Goal: Task Accomplishment & Management: Manage account settings

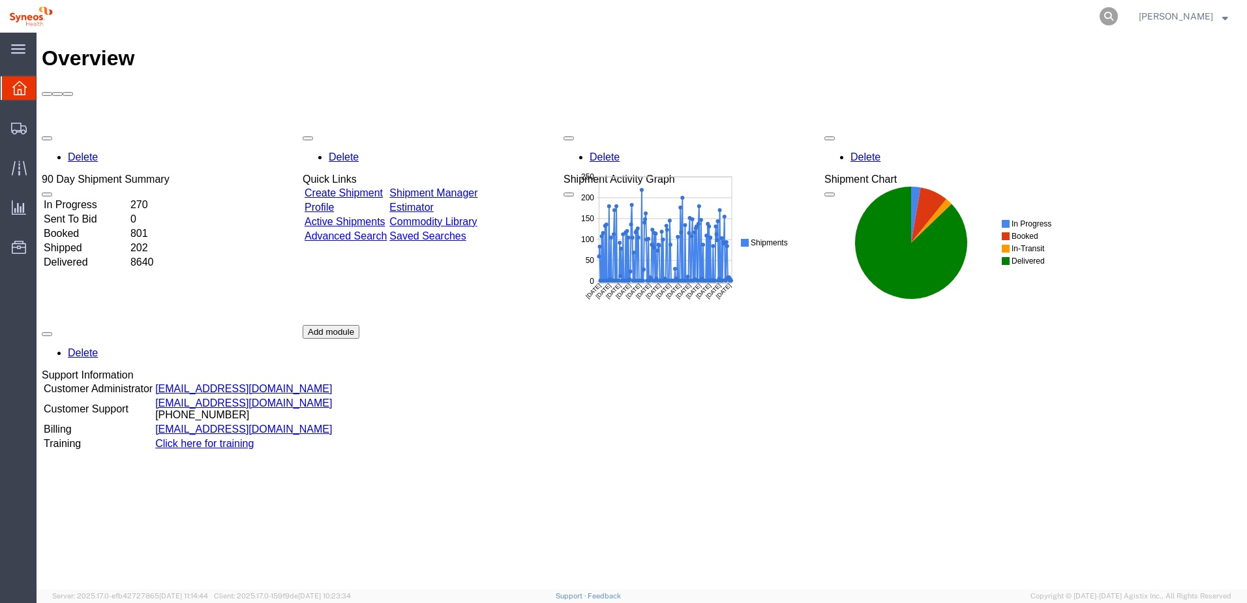
click at [1118, 14] on icon at bounding box center [1109, 16] width 18 height 18
click at [903, 10] on input "search" at bounding box center [901, 16] width 397 height 31
paste input "56559073"
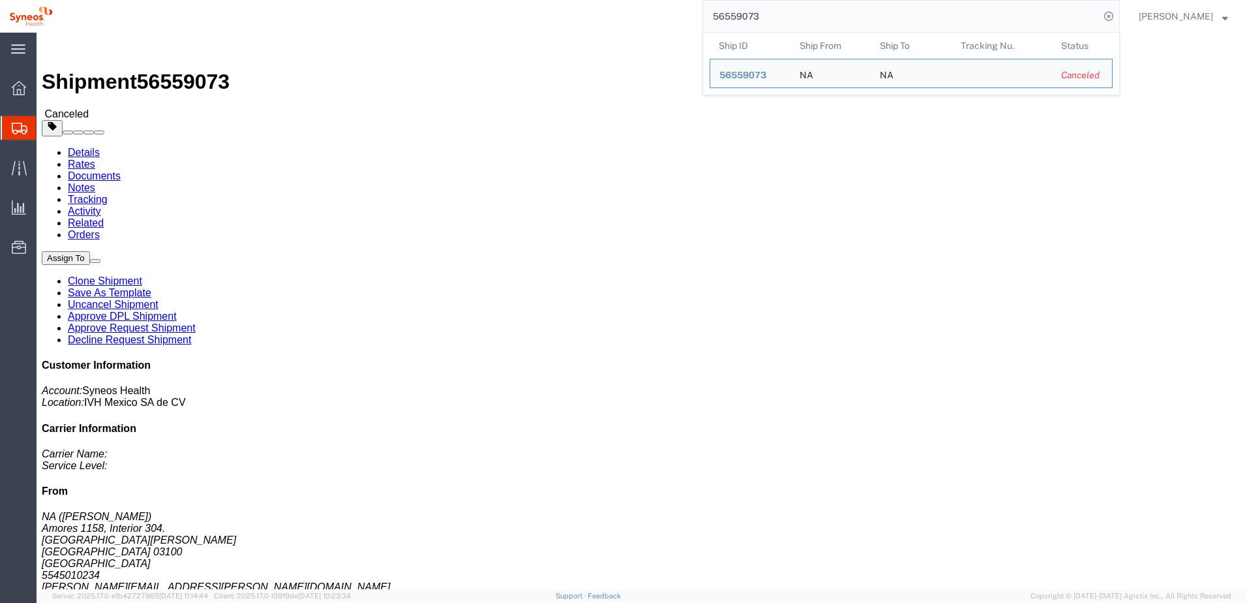
drag, startPoint x: 806, startPoint y: 23, endPoint x: 727, endPoint y: 28, distance: 79.1
click at [727, 28] on input "56559073" at bounding box center [901, 16] width 397 height 31
paste input "566"
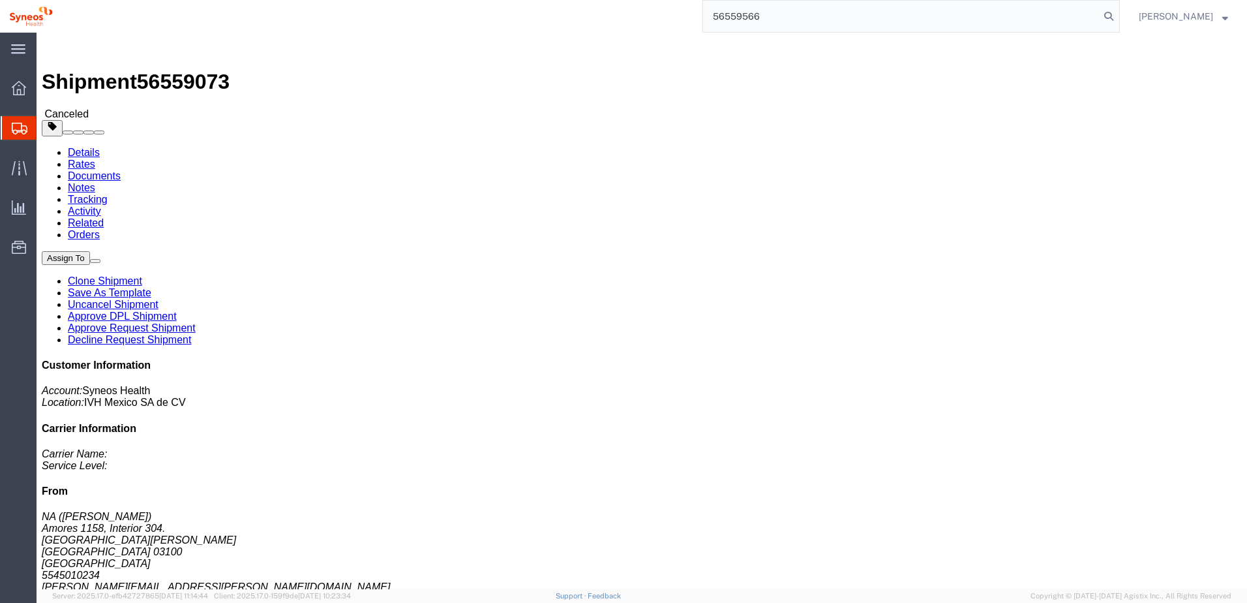
type input "56559566"
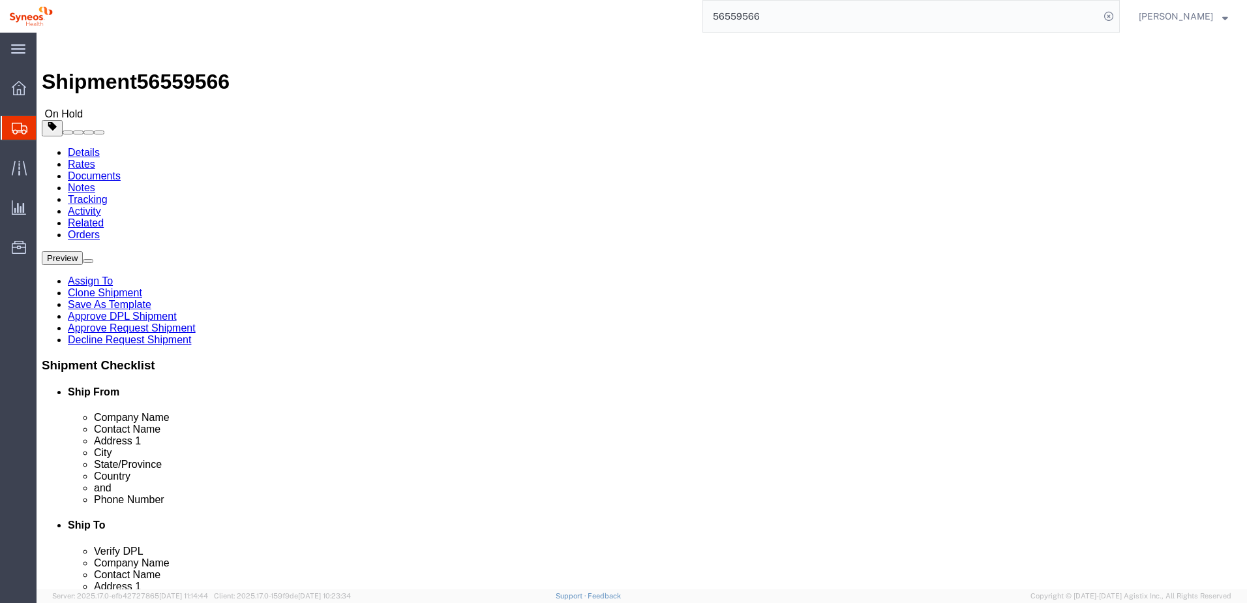
select select
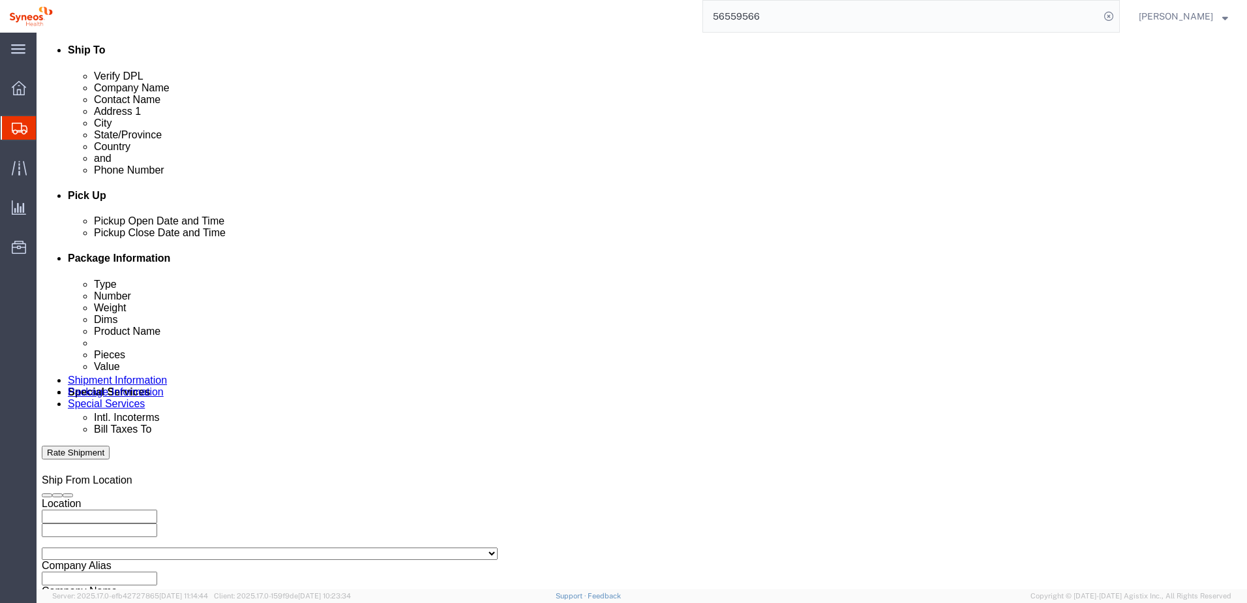
scroll to position [565, 0]
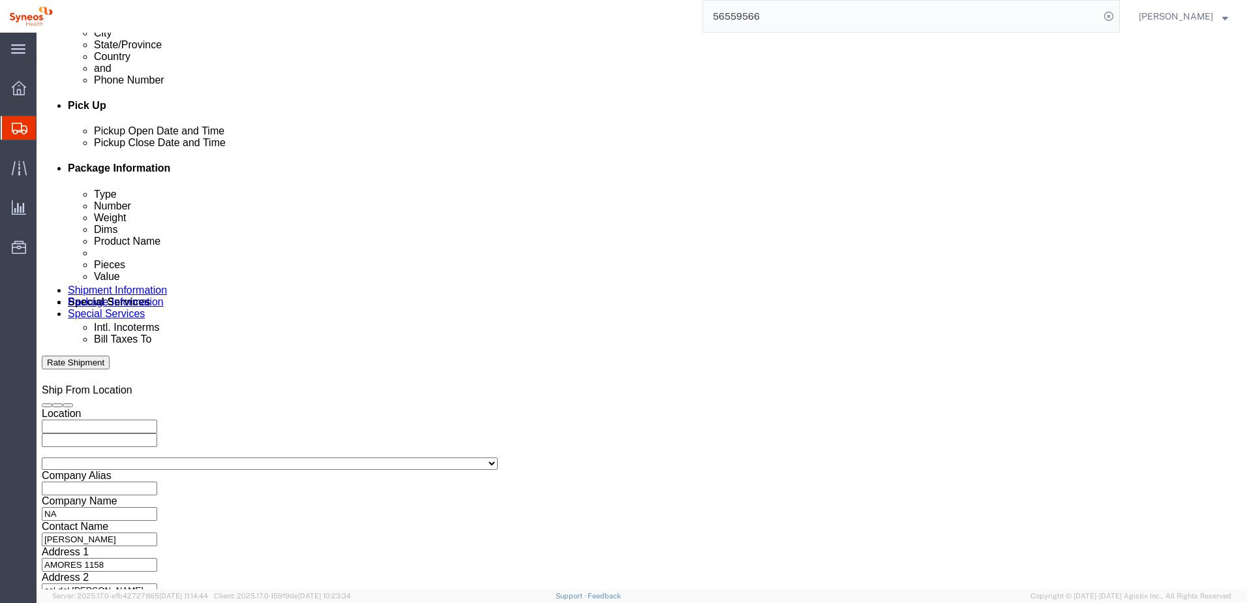
click button "Continue"
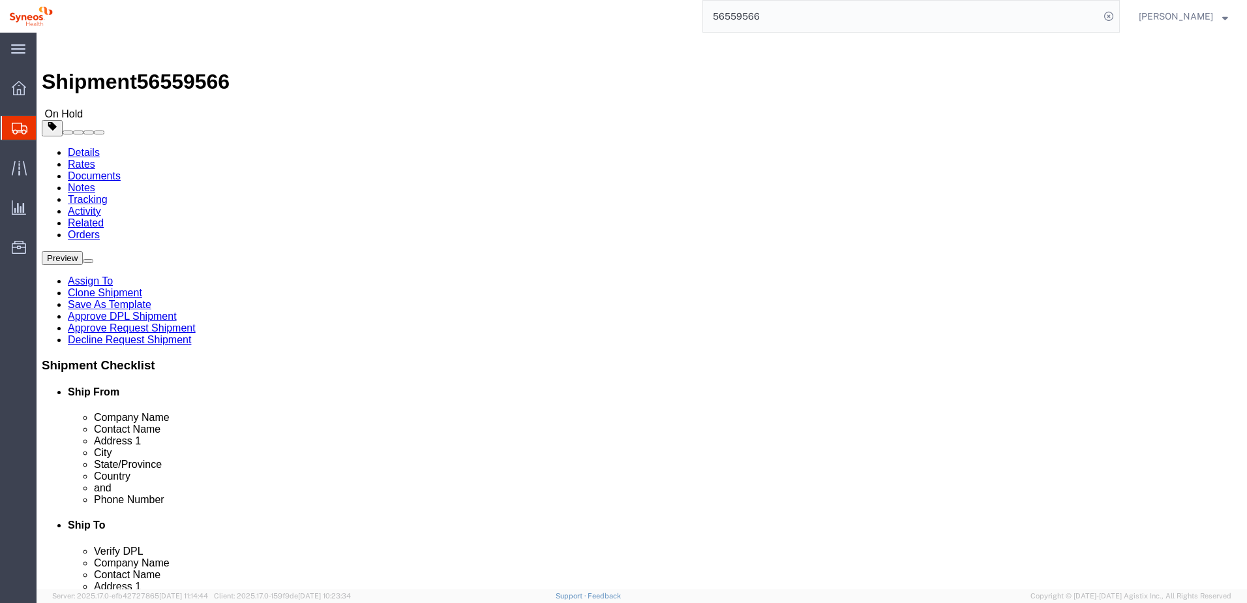
click link "Approve DPL Shipment"
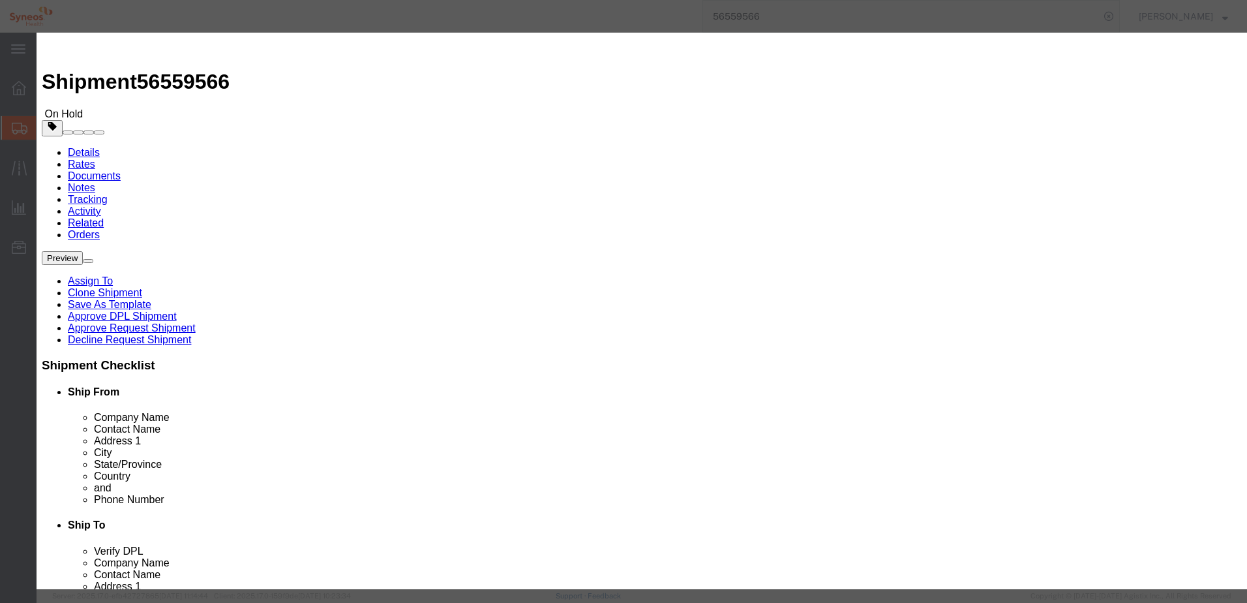
click button "Yes"
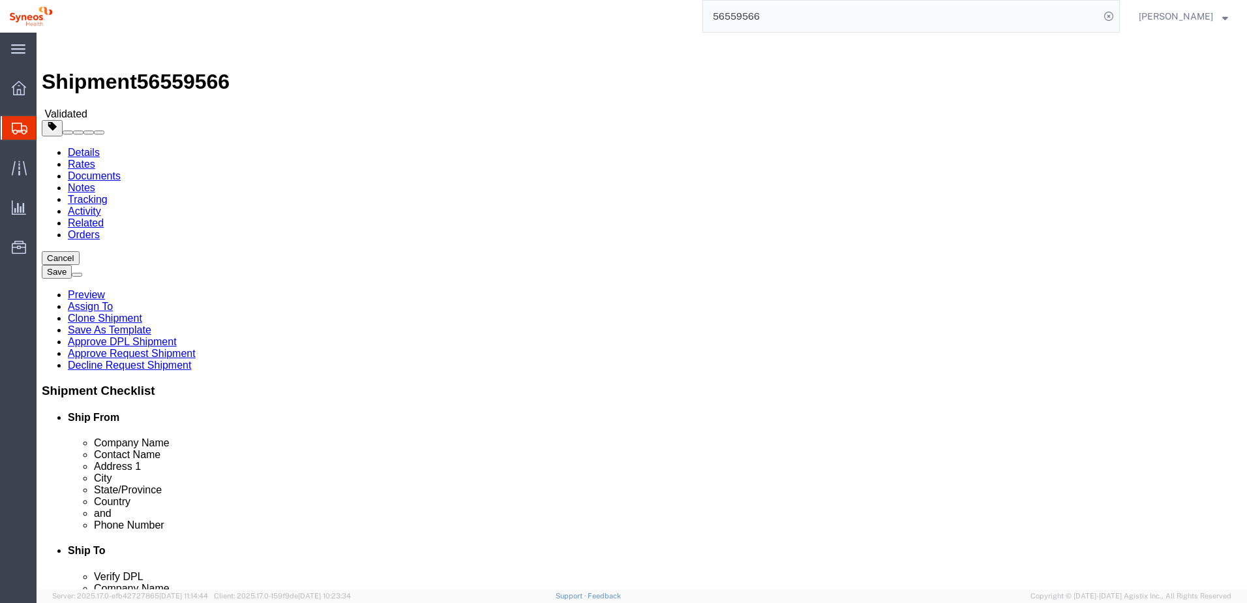
click at [786, 16] on input "56559566" at bounding box center [901, 16] width 397 height 31
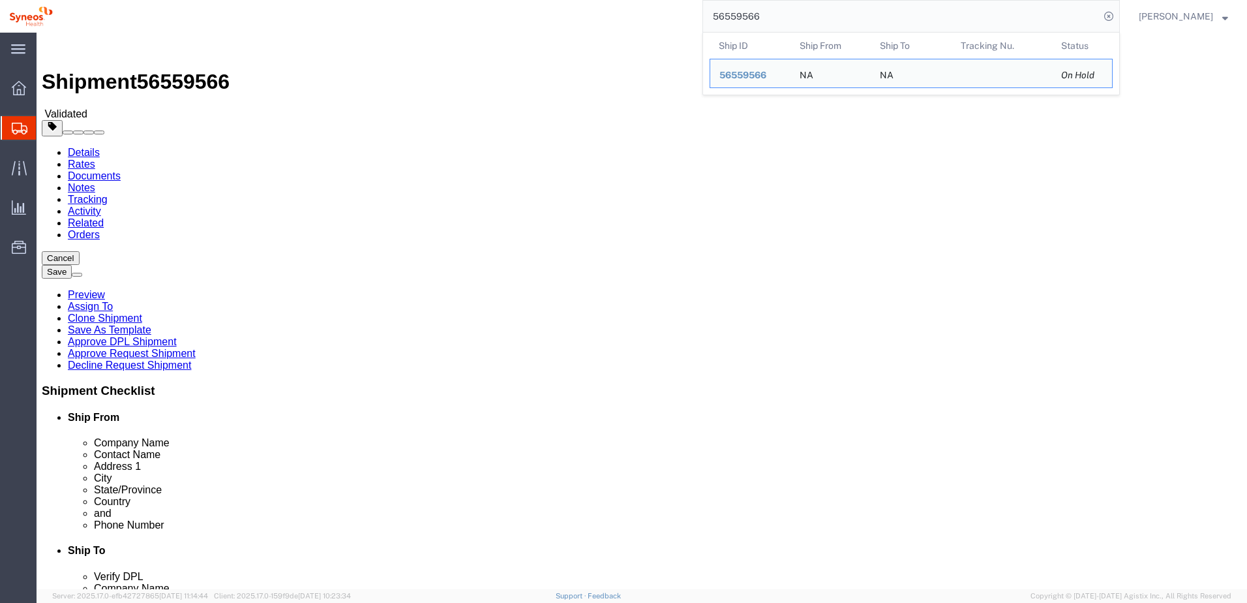
drag, startPoint x: 806, startPoint y: 18, endPoint x: 729, endPoint y: 22, distance: 77.1
click at [729, 22] on input "56559566" at bounding box center [901, 16] width 397 height 31
paste input "6292"
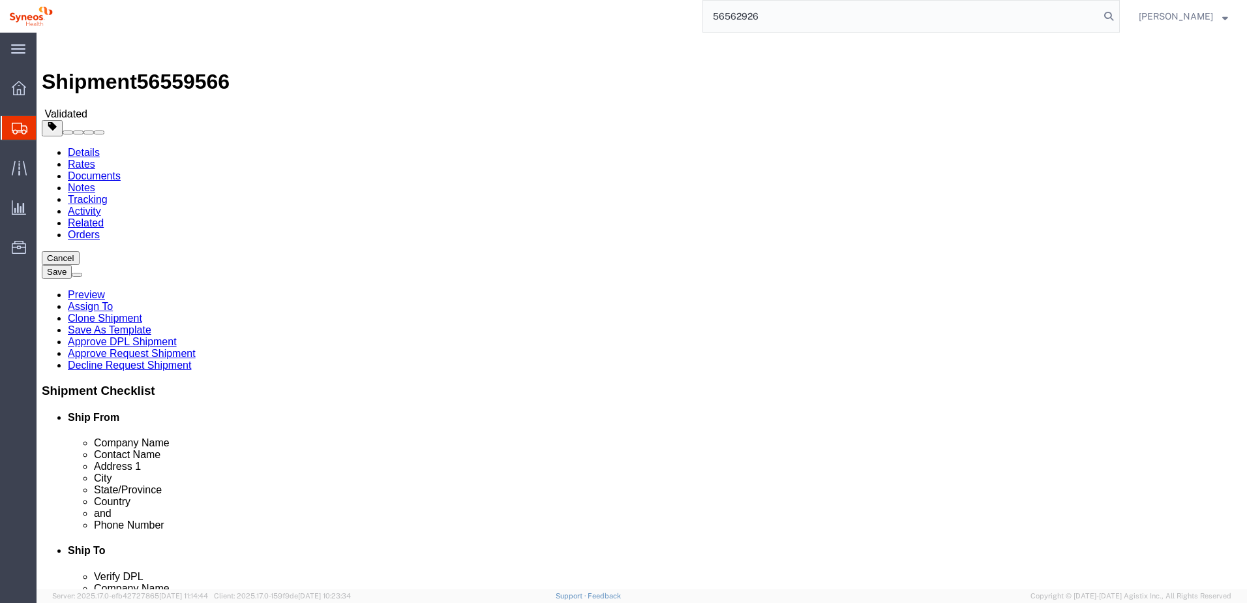
type input "56562926"
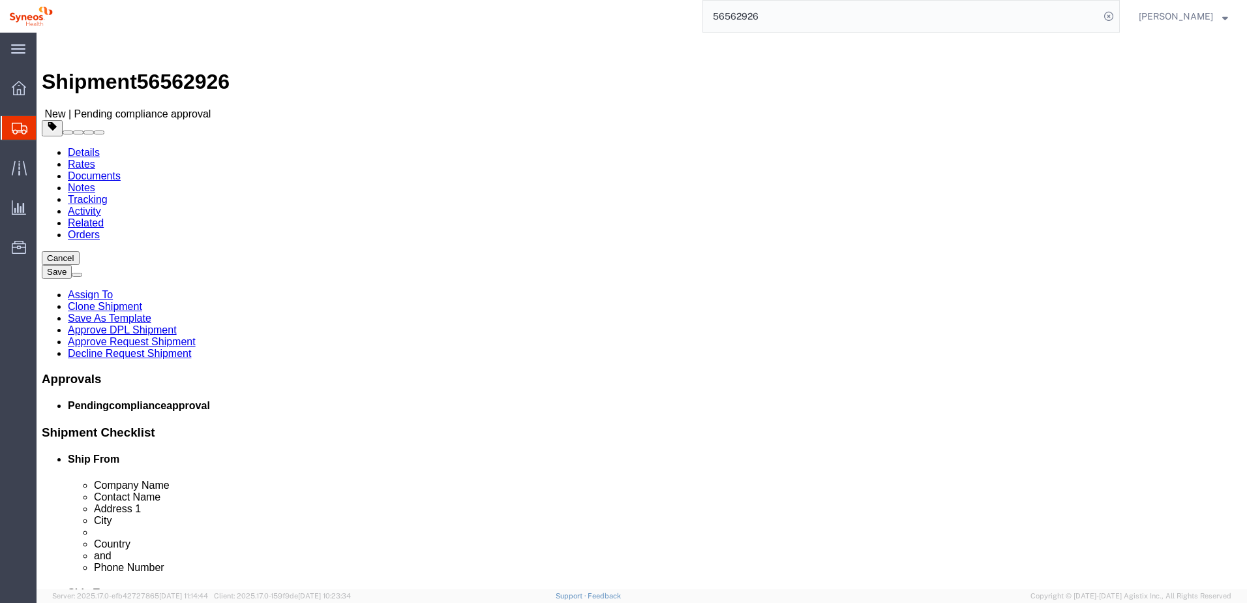
select select "66391"
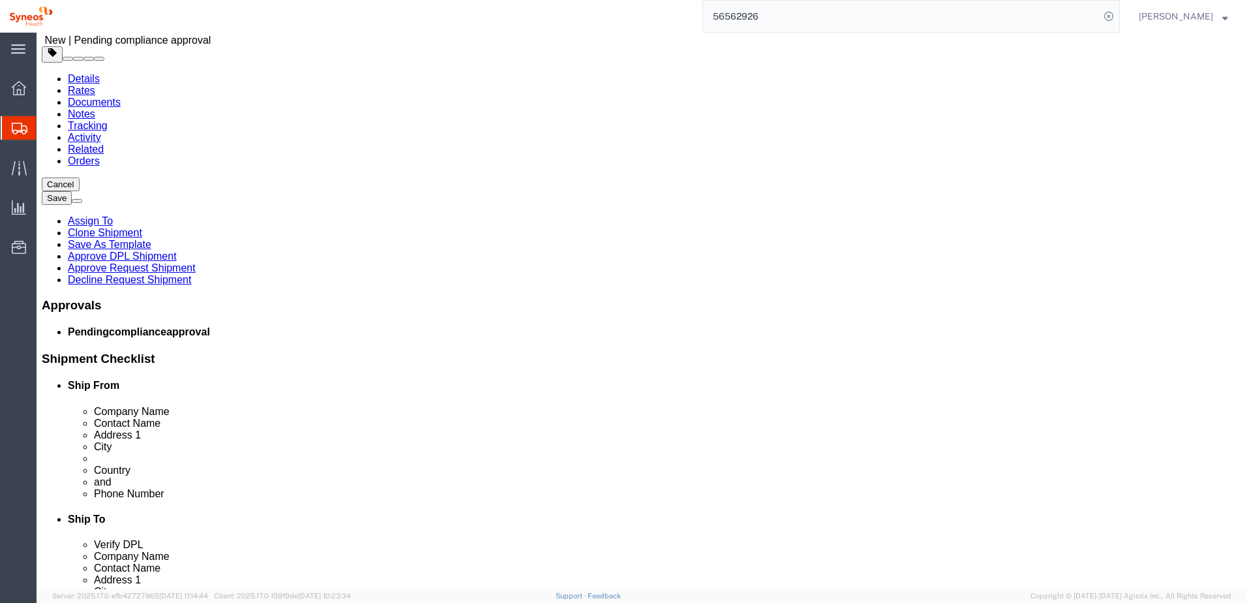
scroll to position [65, 0]
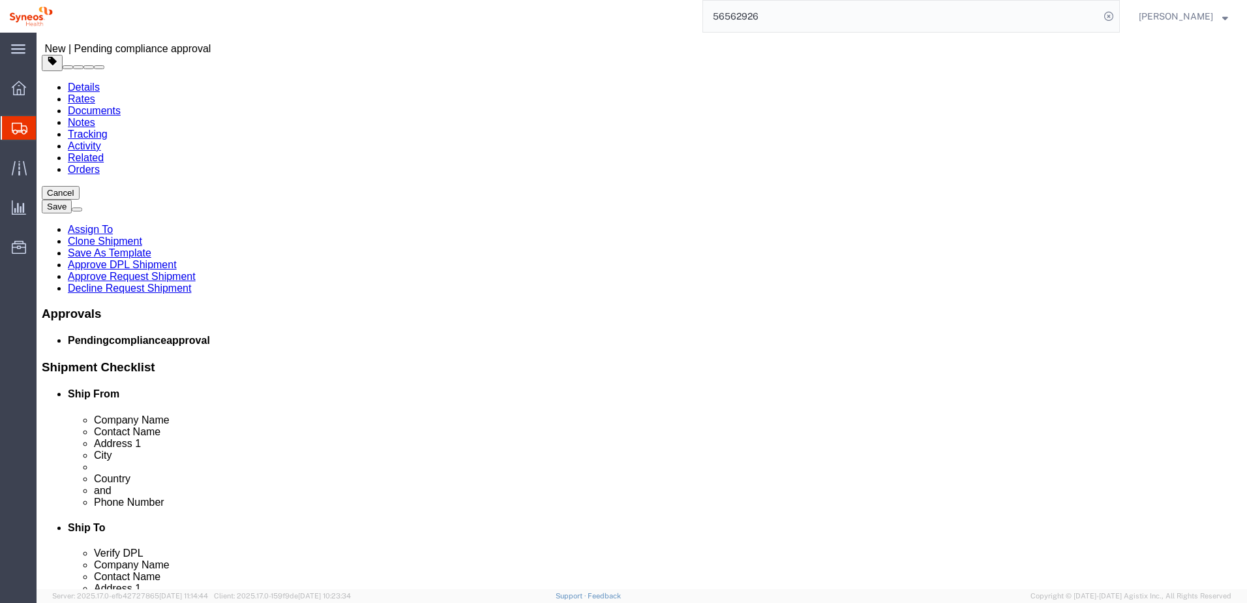
click link "Approve Request Shipment"
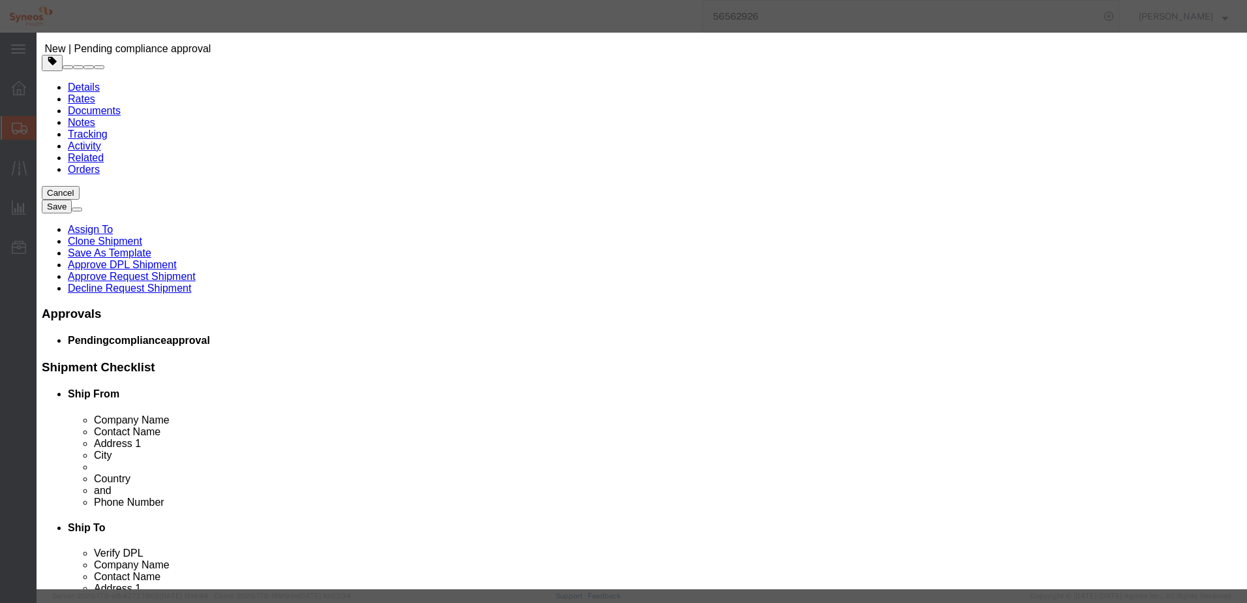
click button "Yes"
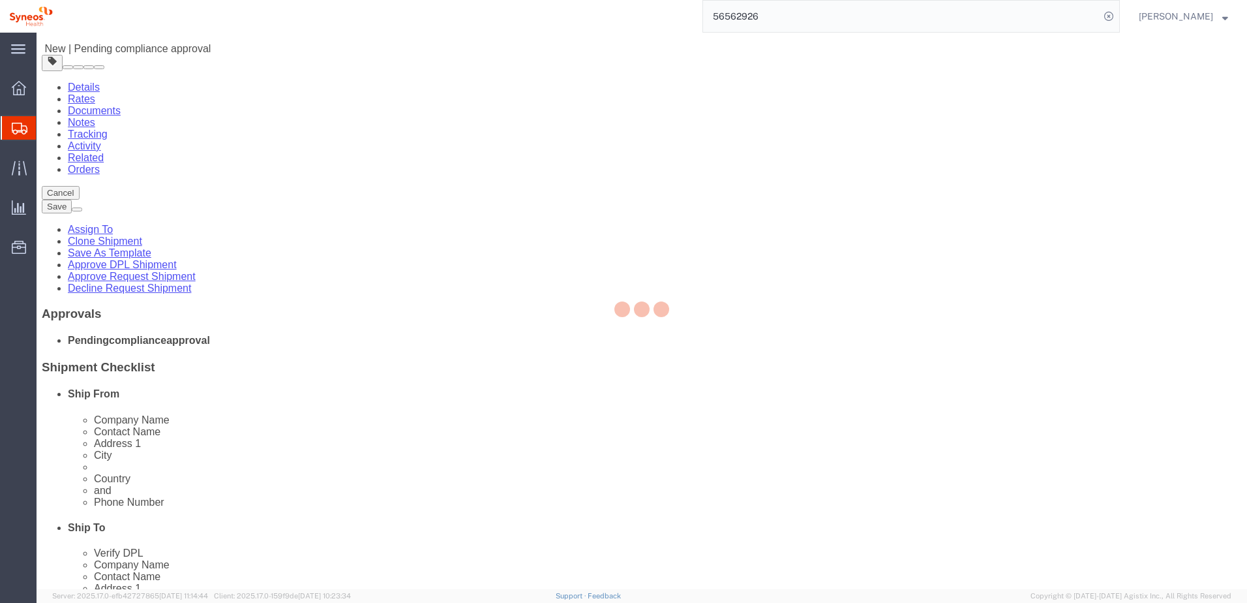
select select "66391"
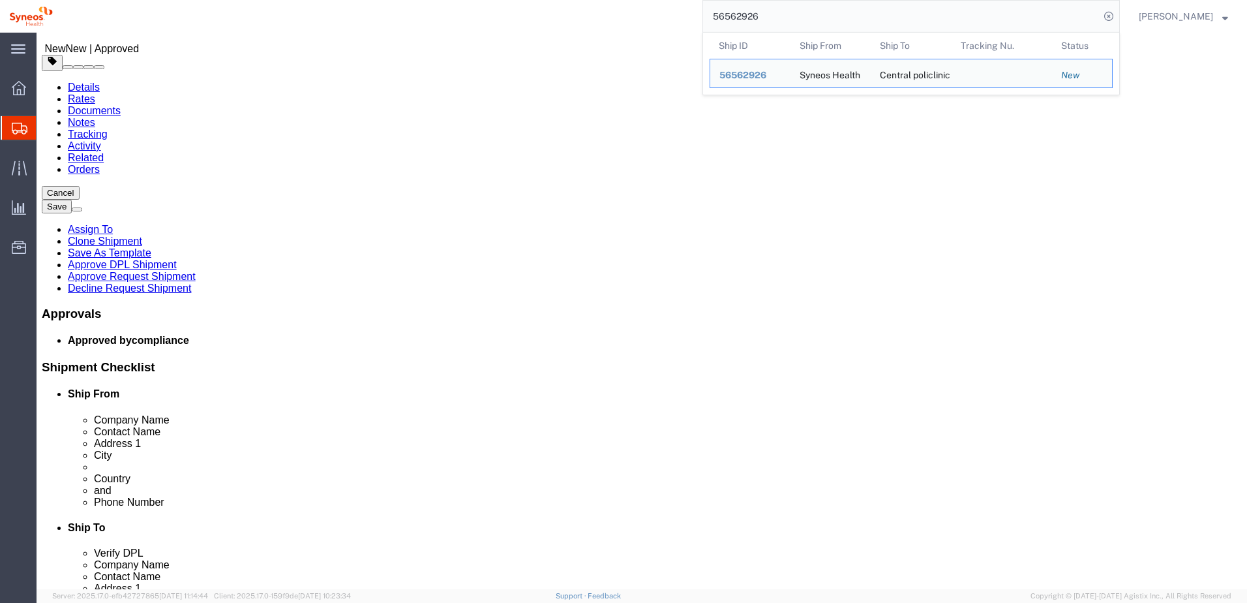
drag, startPoint x: 780, startPoint y: 23, endPoint x: 705, endPoint y: 19, distance: 75.8
click at [705, 19] on div "56562926 Ship ID Ship From Ship To Tracking Nu. Status Ship ID 56562926 Ship Fr…" at bounding box center [591, 16] width 1058 height 33
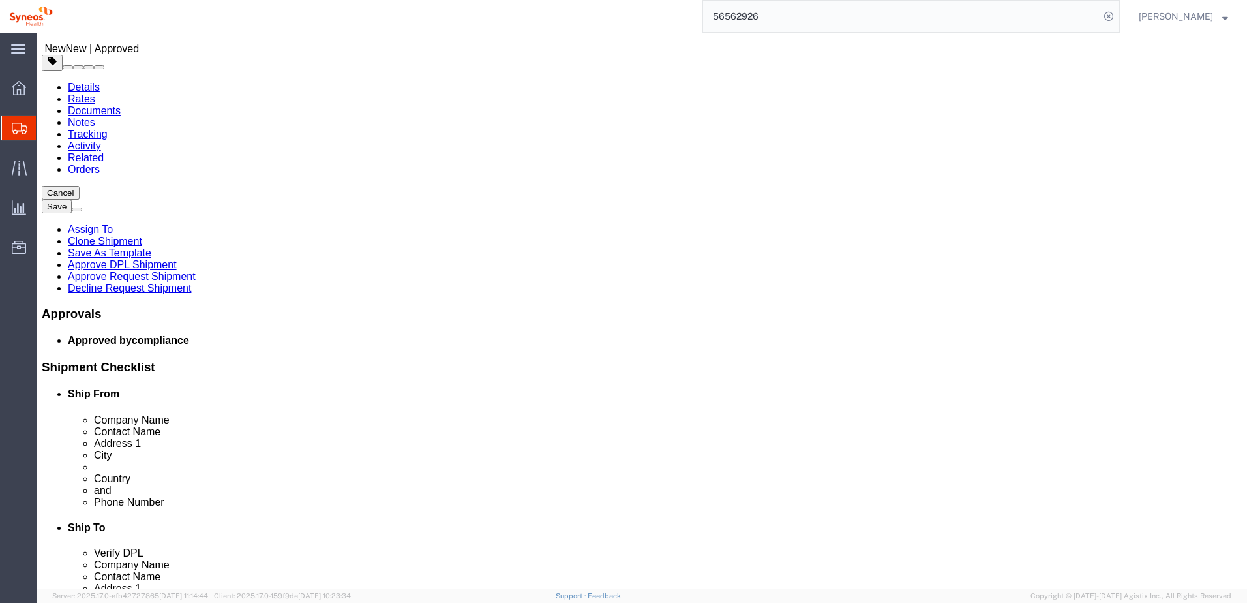
paste input "3422"
drag, startPoint x: 719, startPoint y: 282, endPoint x: 613, endPoint y: 278, distance: 105.7
click div "City Ivano-[GEOGRAPHIC_DATA]"
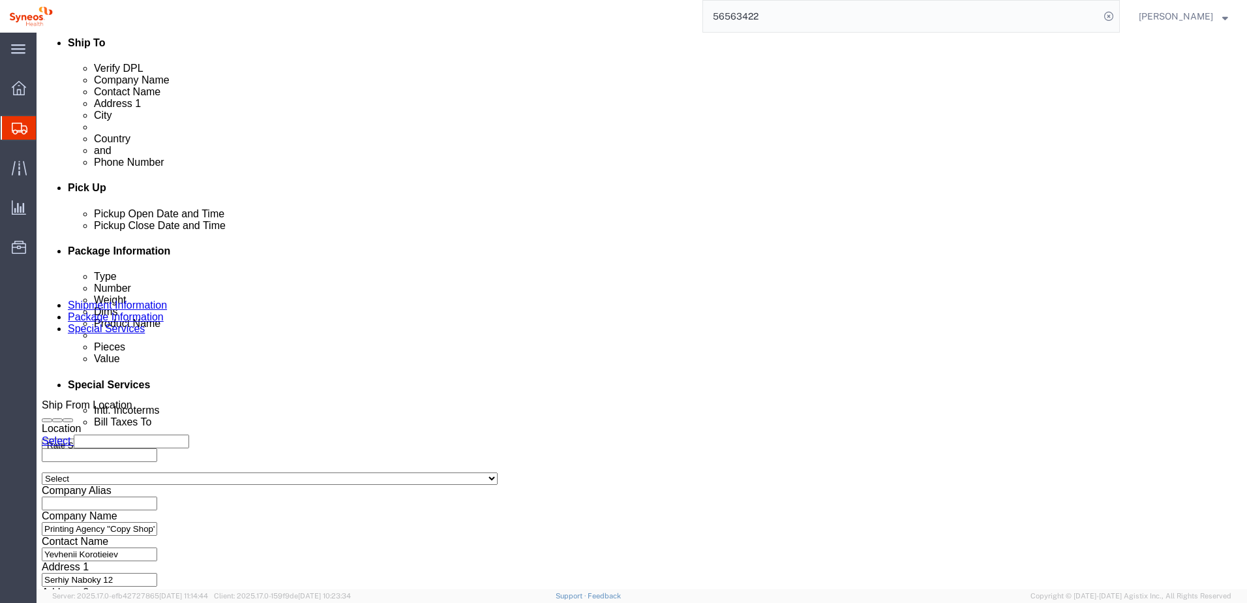
scroll to position [565, 0]
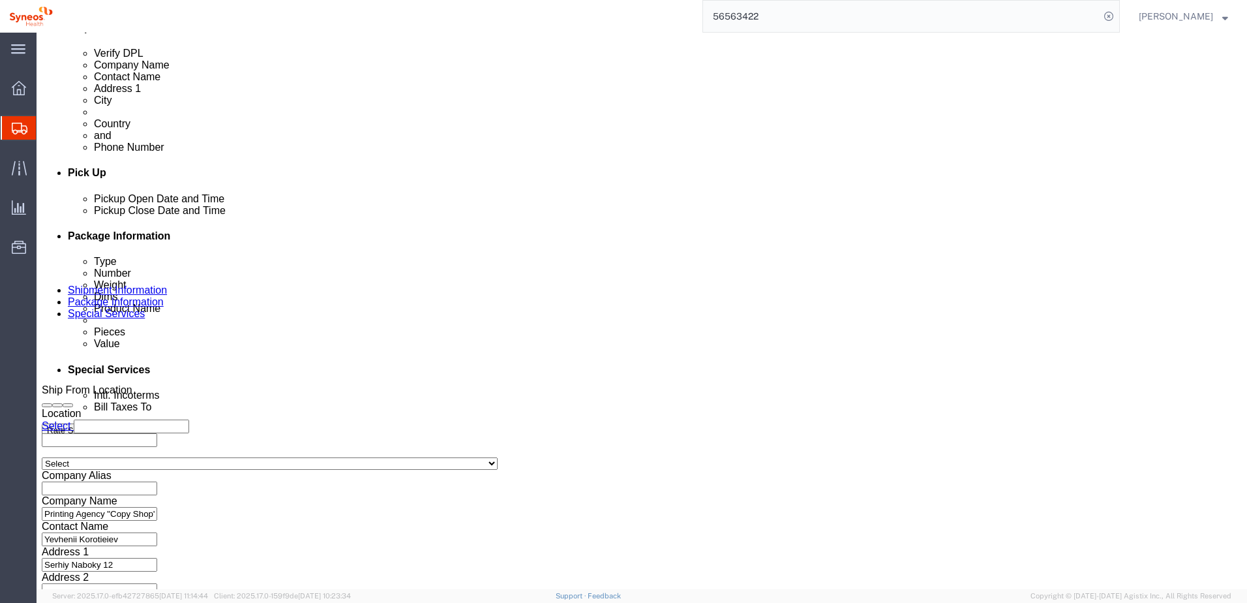
click button "Continue"
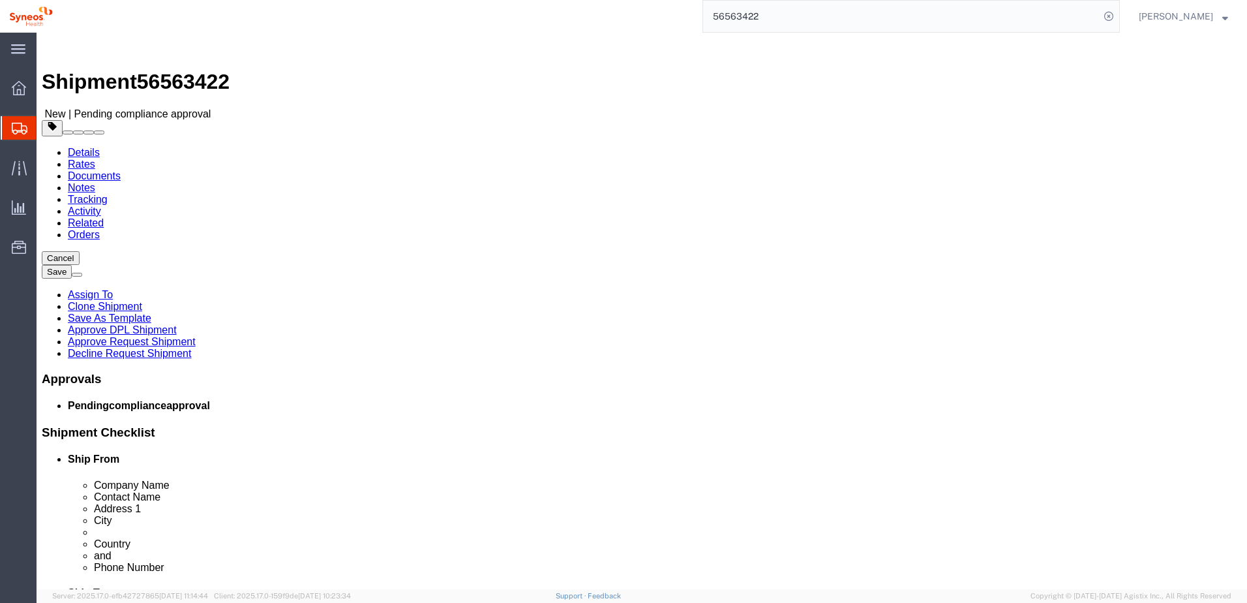
click link "Approve Request Shipment"
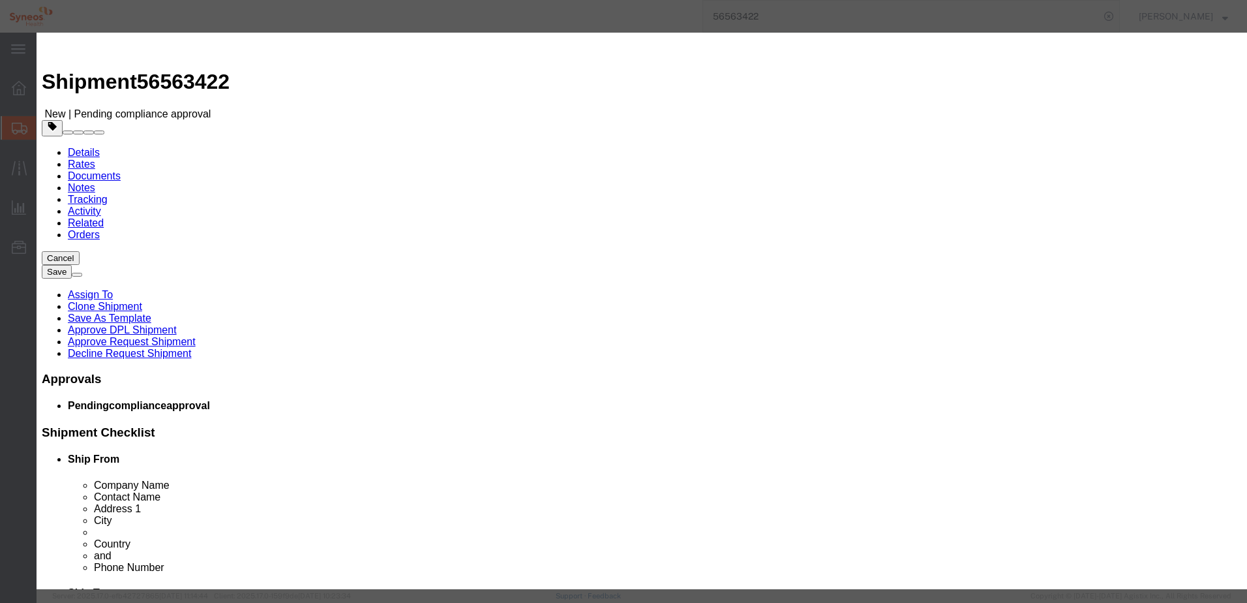
click button "Yes"
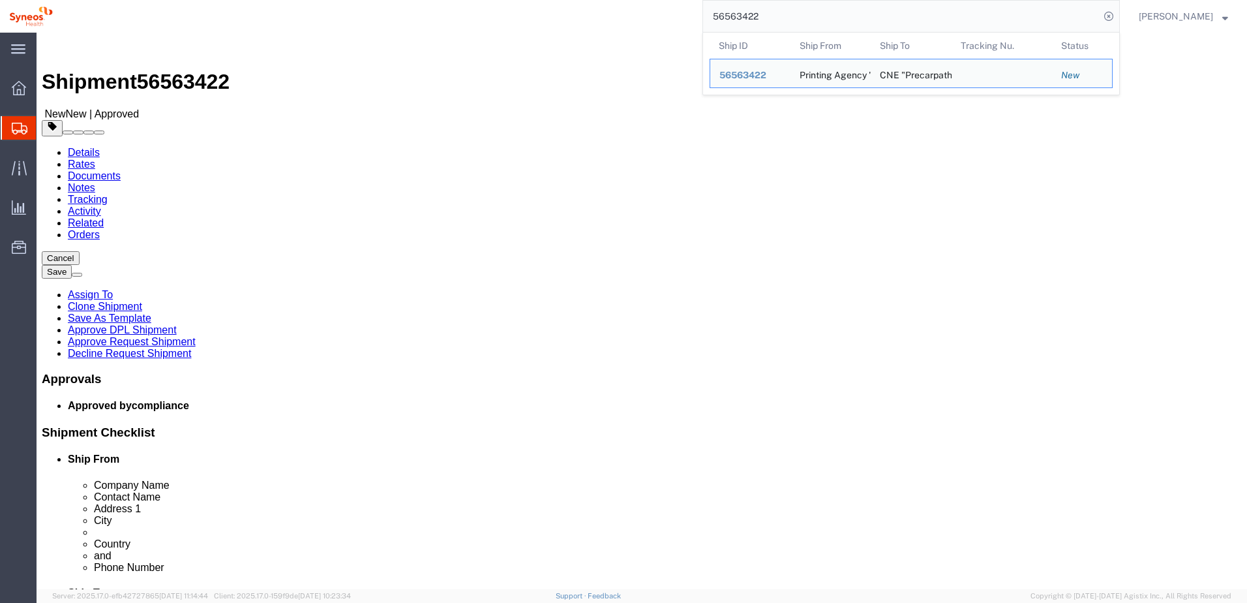
drag, startPoint x: 800, startPoint y: 22, endPoint x: 611, endPoint y: -3, distance: 190.7
click at [611, 0] on html "main_menu Created with Sketch. Collapse Menu Overview Shipments Shipment Manage…" at bounding box center [623, 301] width 1247 height 603
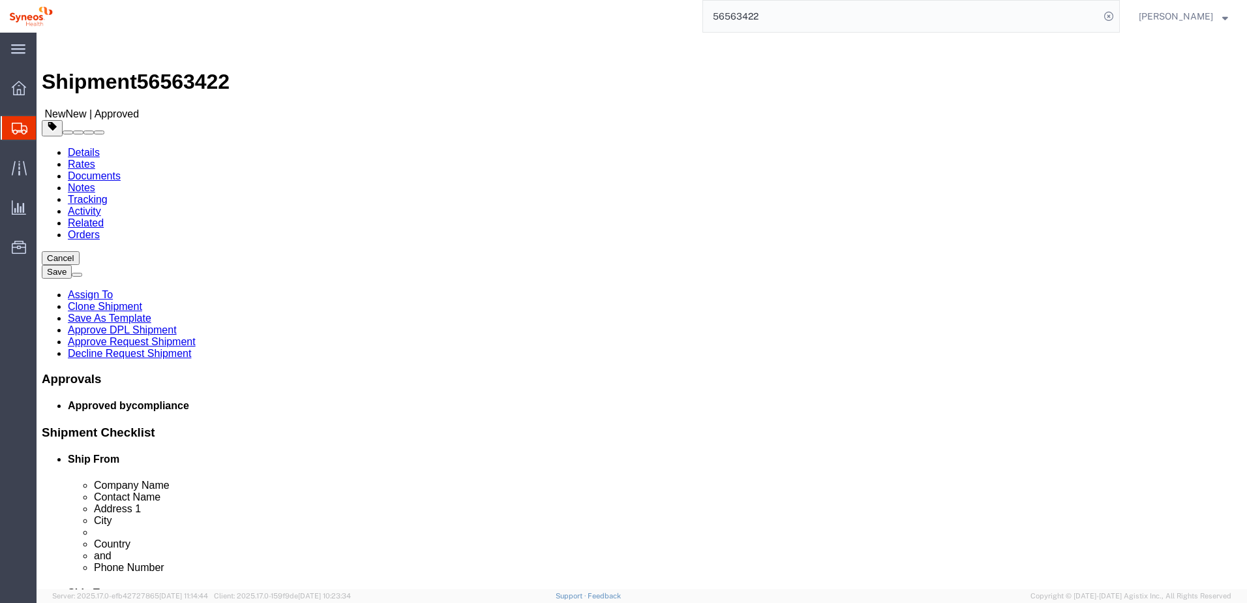
paste input "5"
type input "56563425"
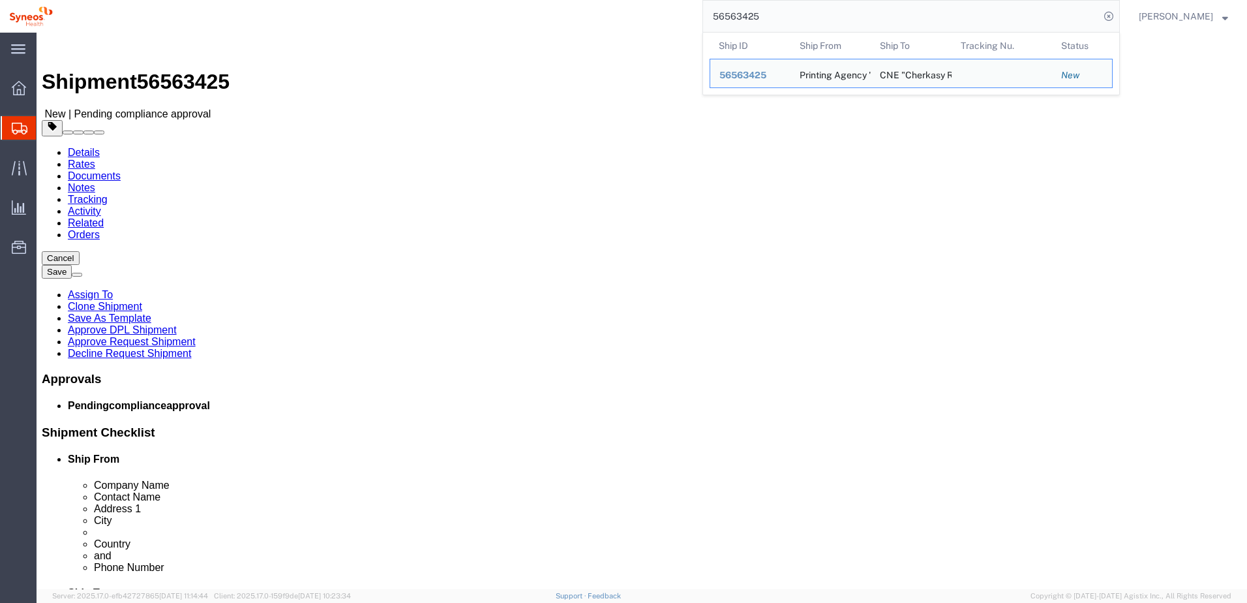
click at [661, 21] on div "56563425 Ship ID Ship From Ship To Tracking Nu. Status Ship ID 56563425 Ship Fr…" at bounding box center [591, 16] width 1058 height 33
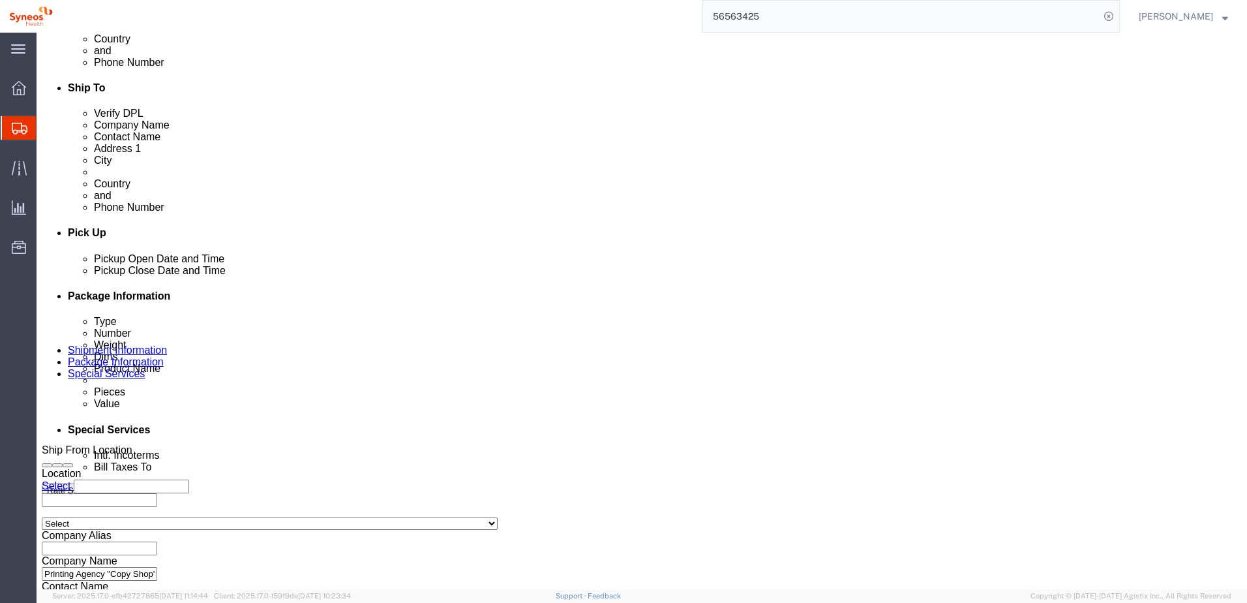
scroll to position [565, 0]
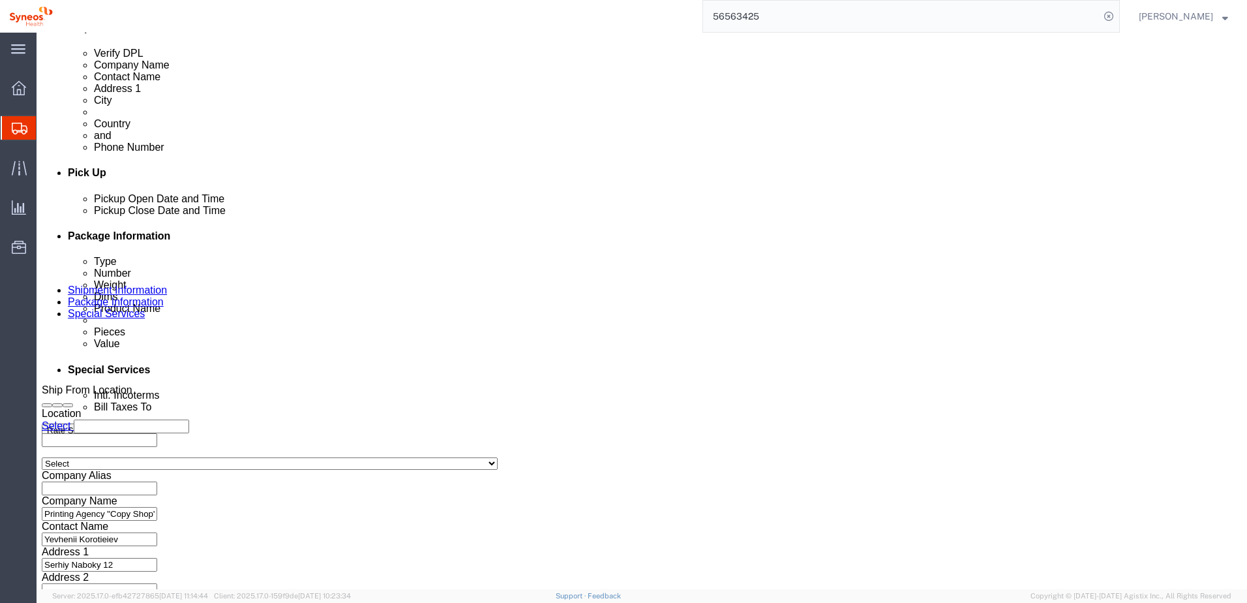
click button "Continue"
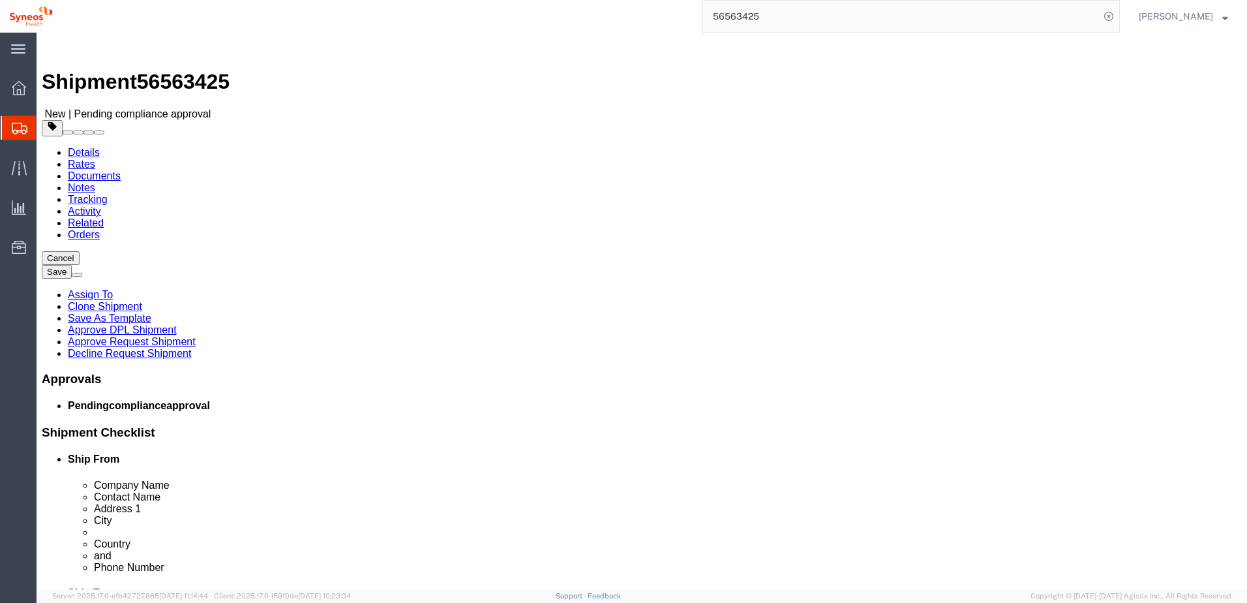
click link "Approve Request Shipment"
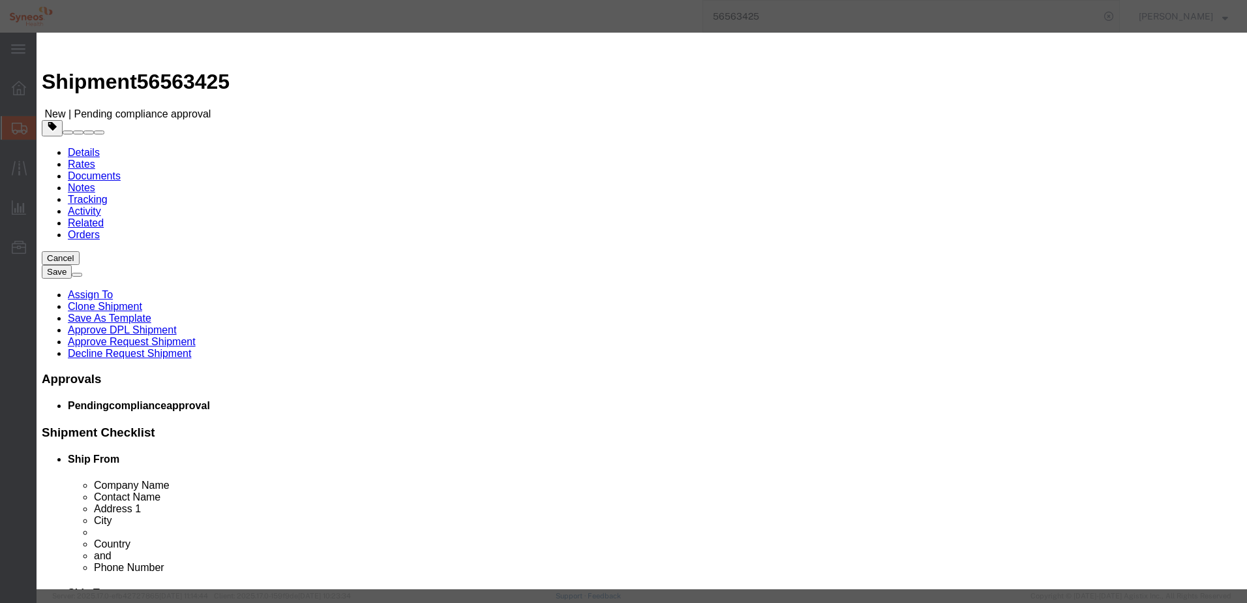
click button "Yes"
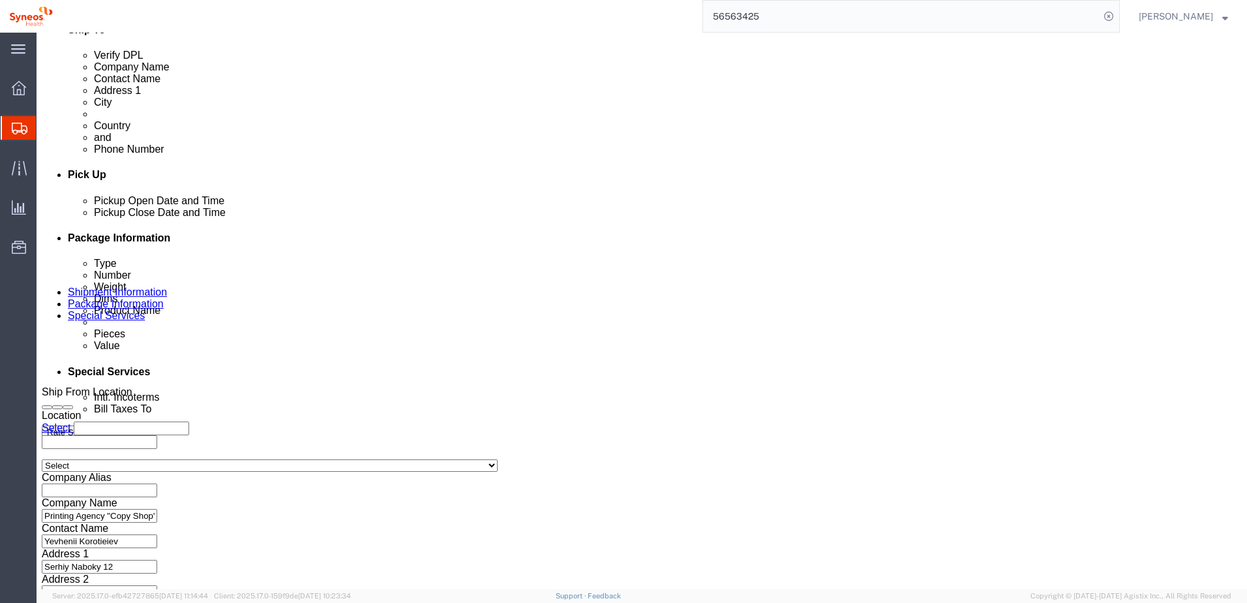
scroll to position [565, 0]
click button "Continue"
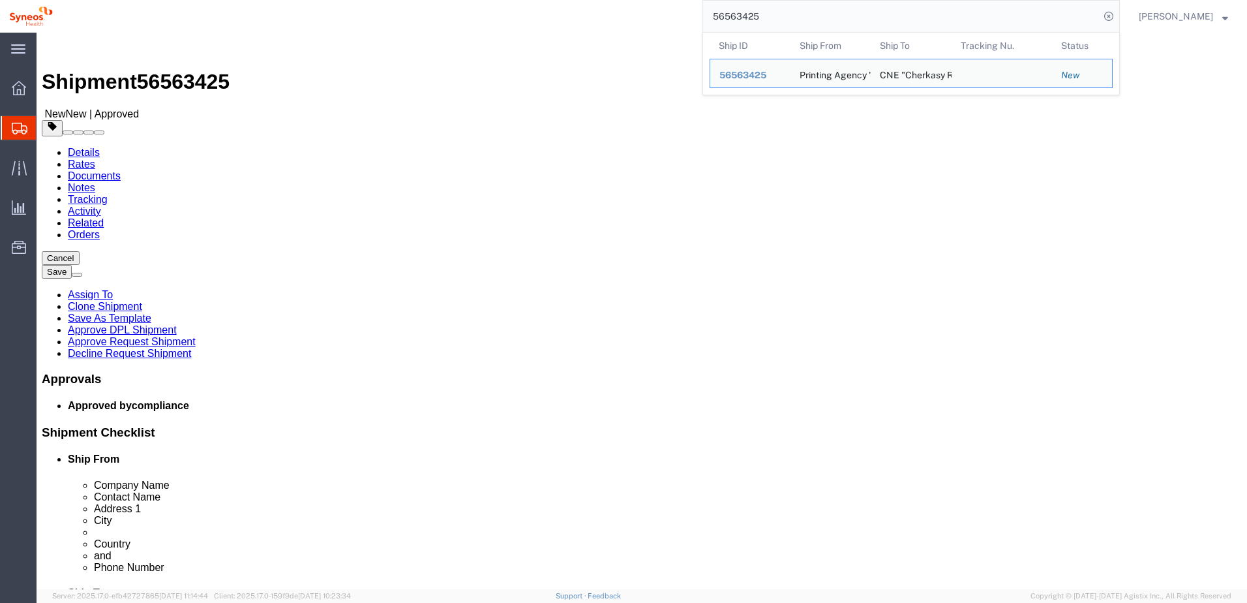
click at [849, 21] on input "56563425" at bounding box center [901, 16] width 397 height 31
drag, startPoint x: 598, startPoint y: 10, endPoint x: 587, endPoint y: 10, distance: 11.1
click at [587, 10] on div "56563425 Ship ID Ship From Ship To Tracking Nu. Status Ship ID 56563425 Ship Fr…" at bounding box center [591, 16] width 1058 height 33
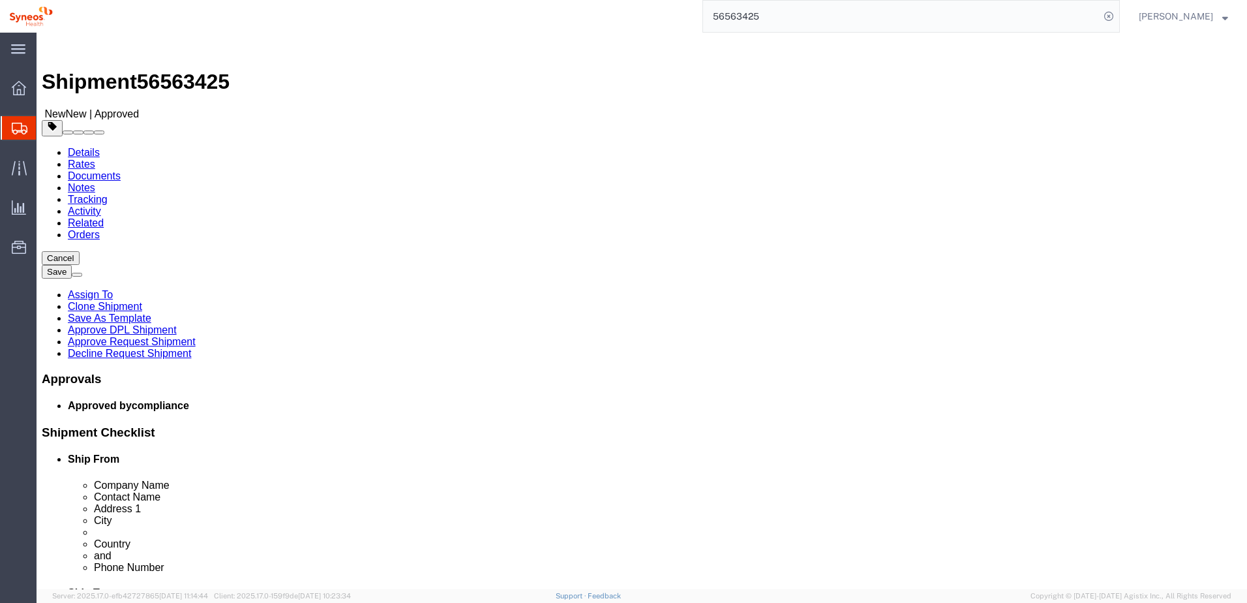
paste input "63"
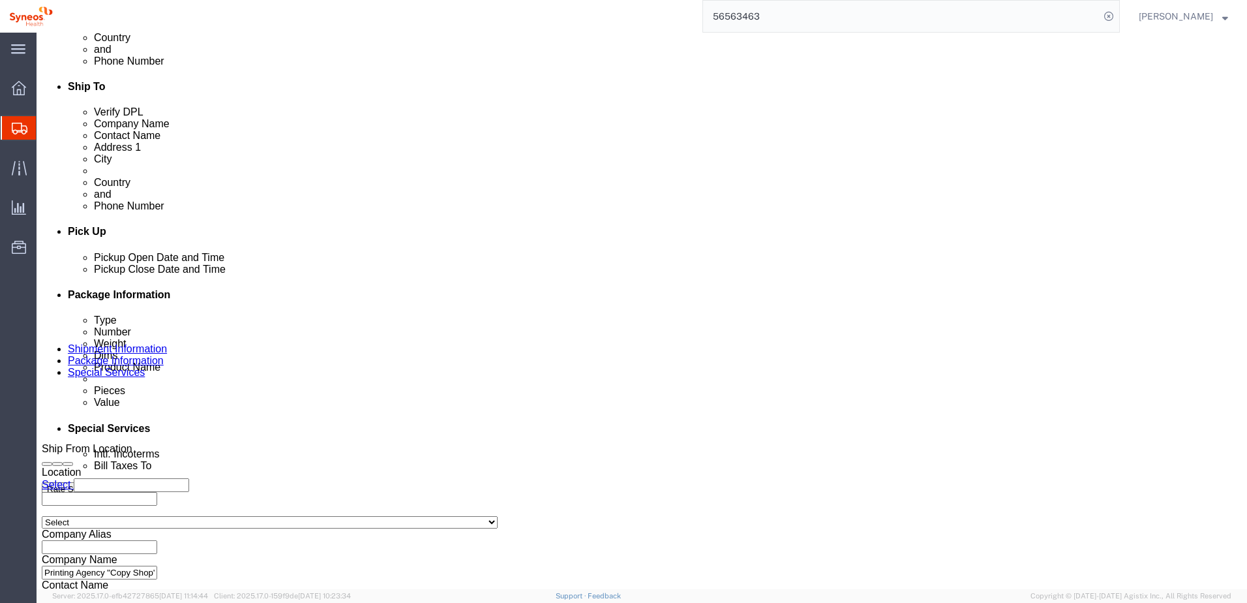
scroll to position [565, 0]
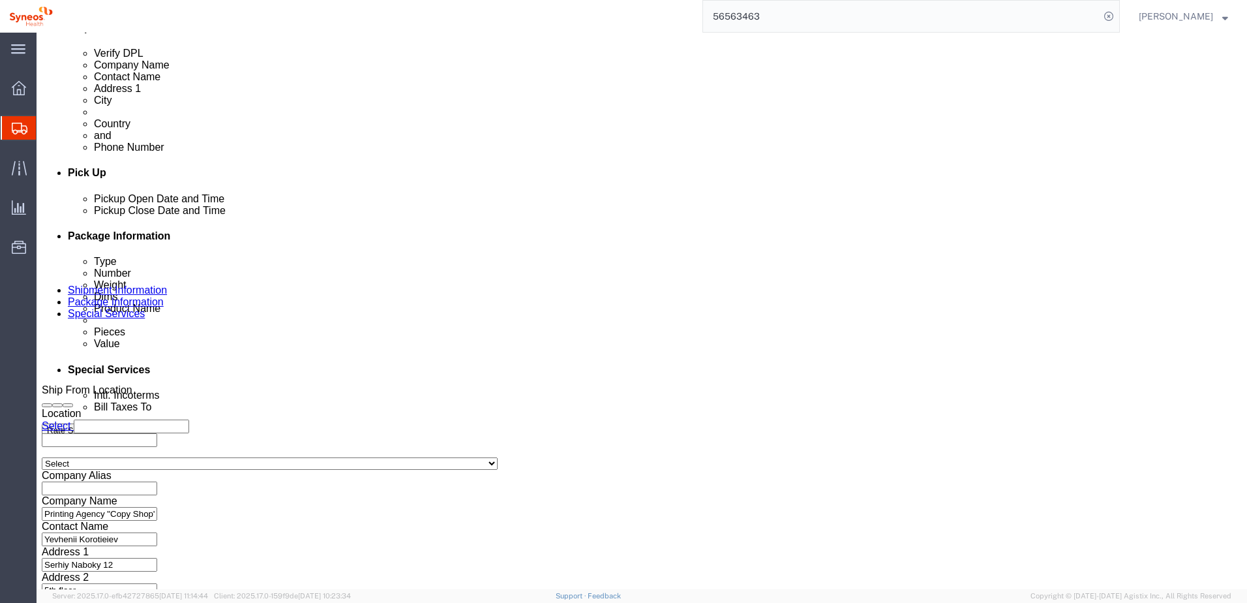
click button "Continue"
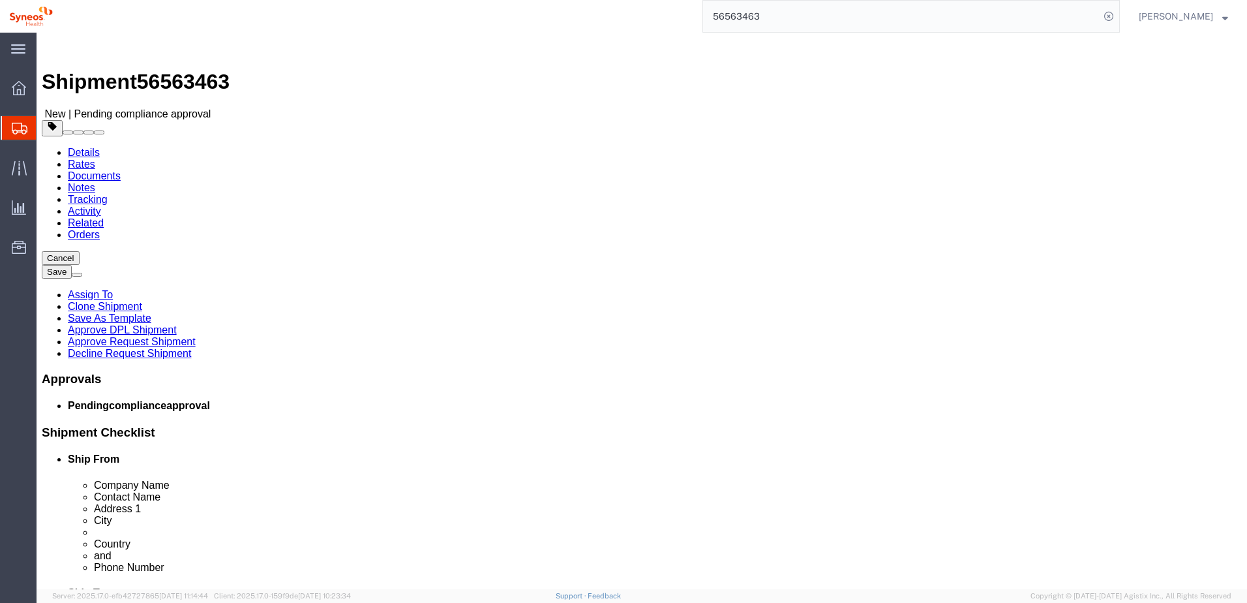
click link "Approve Request Shipment"
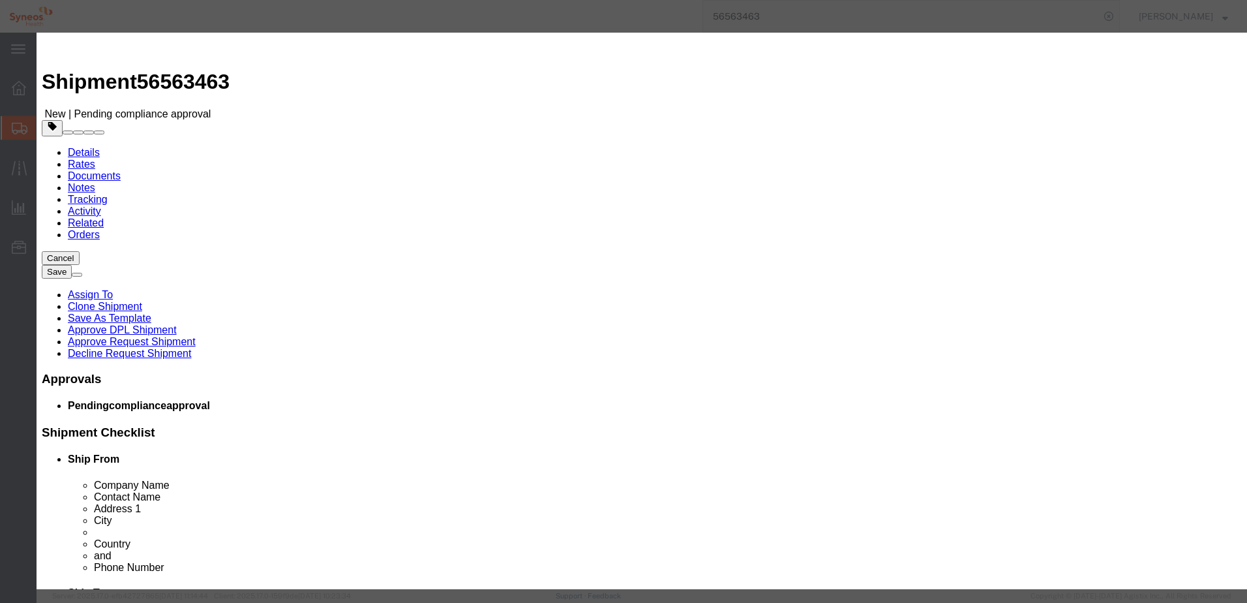
click button "Yes"
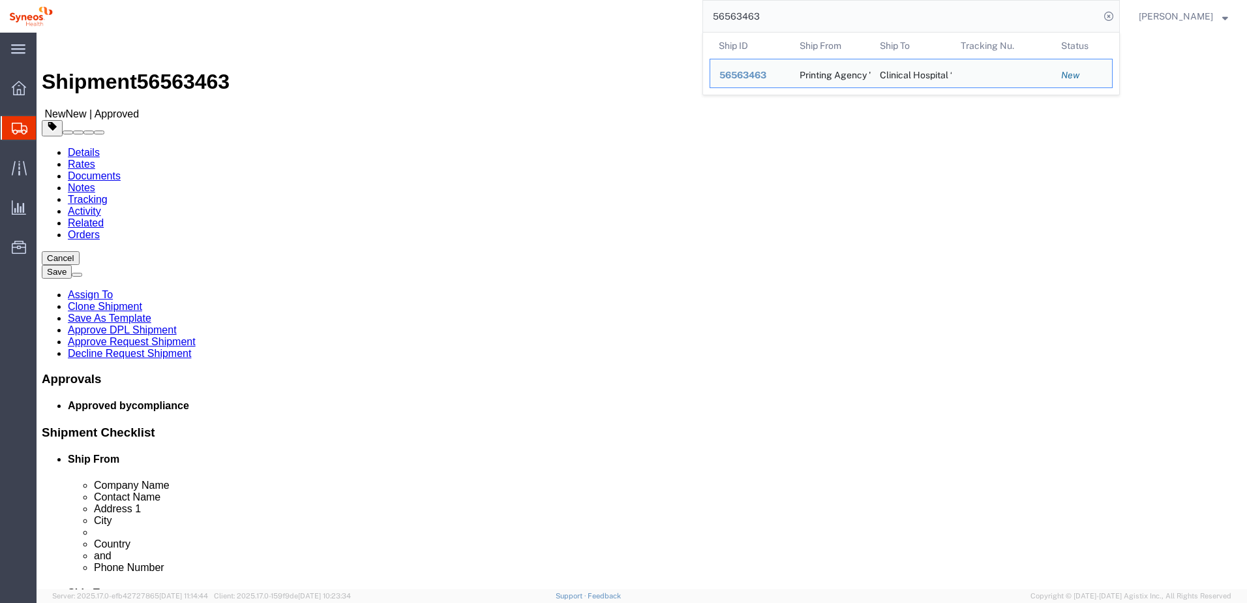
drag, startPoint x: 783, startPoint y: 22, endPoint x: 704, endPoint y: 15, distance: 79.3
click at [704, 15] on div "56563463 Ship ID Ship From Ship To Tracking Nu. Status Ship ID 56563463 Ship Fr…" at bounding box center [591, 16] width 1058 height 33
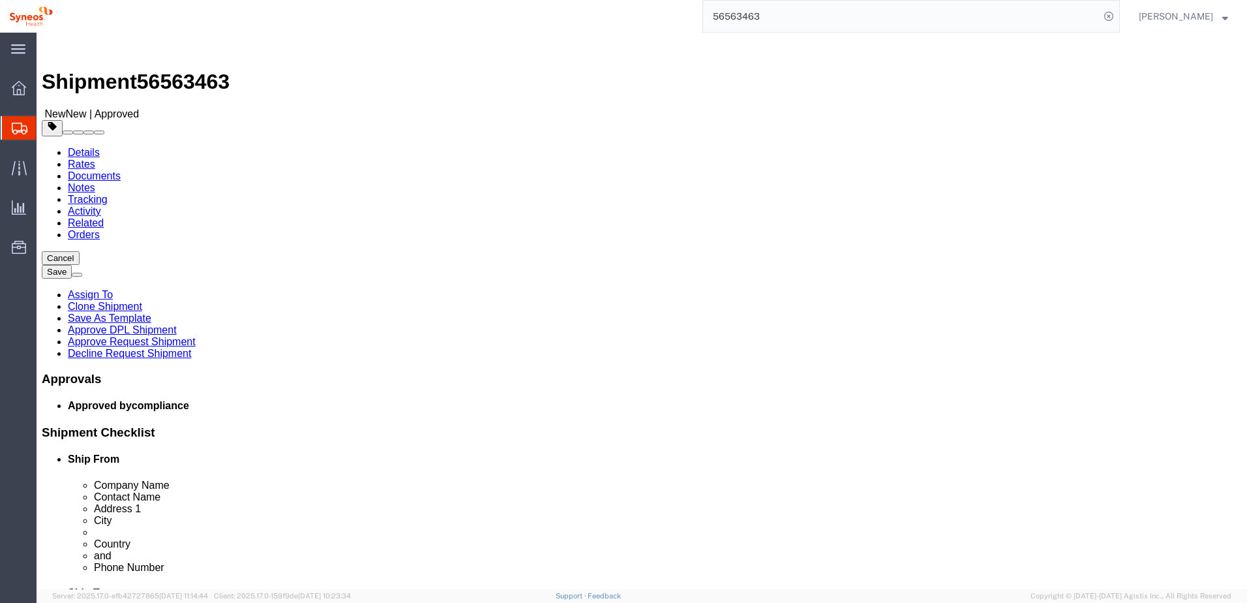
paste input "72"
click at [1118, 17] on icon at bounding box center [1109, 16] width 18 height 18
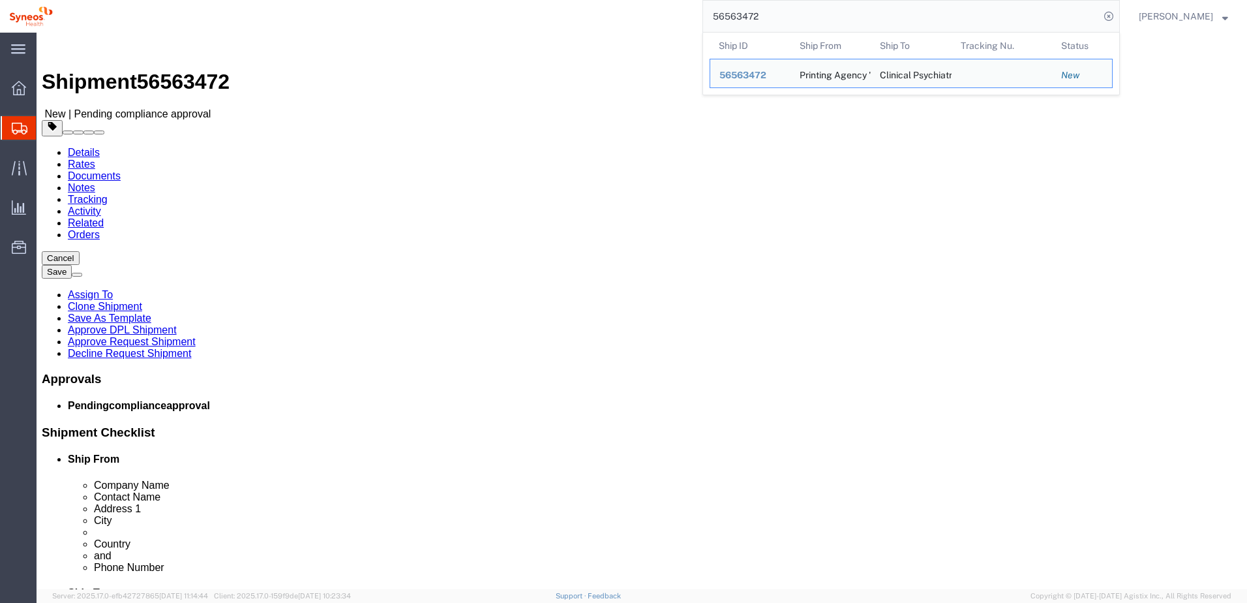
drag, startPoint x: 711, startPoint y: 344, endPoint x: 613, endPoint y: 333, distance: 99.2
click div "Location Select Select My Profile Location [PERSON_NAME] LLC-[GEOGRAPHIC_DATA] …"
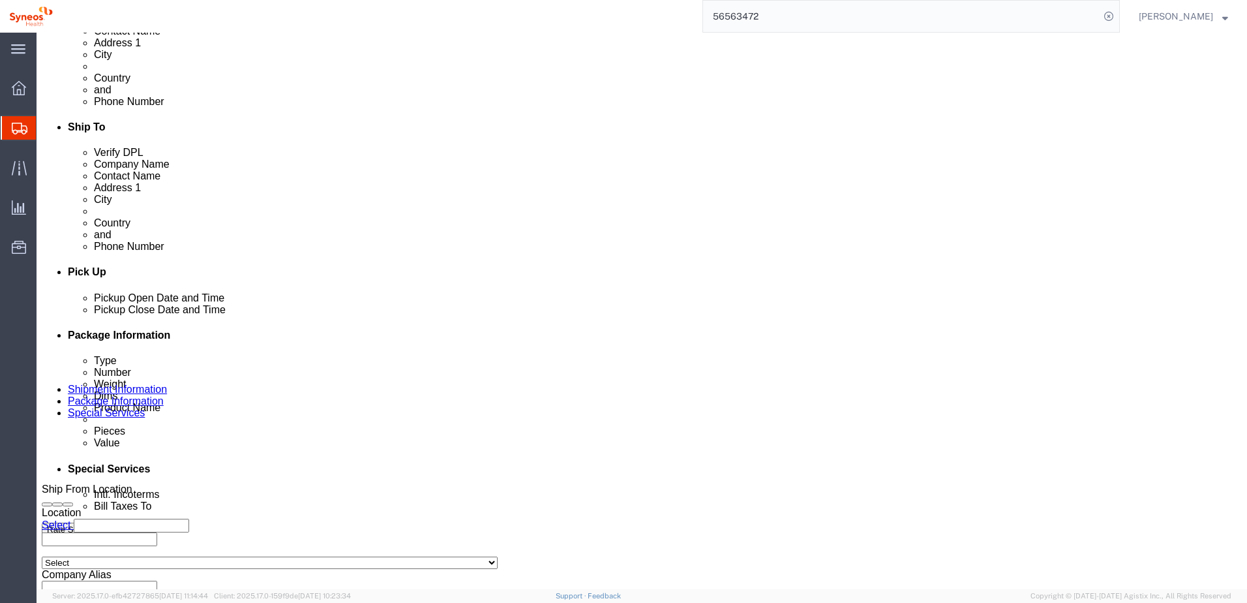
scroll to position [565, 0]
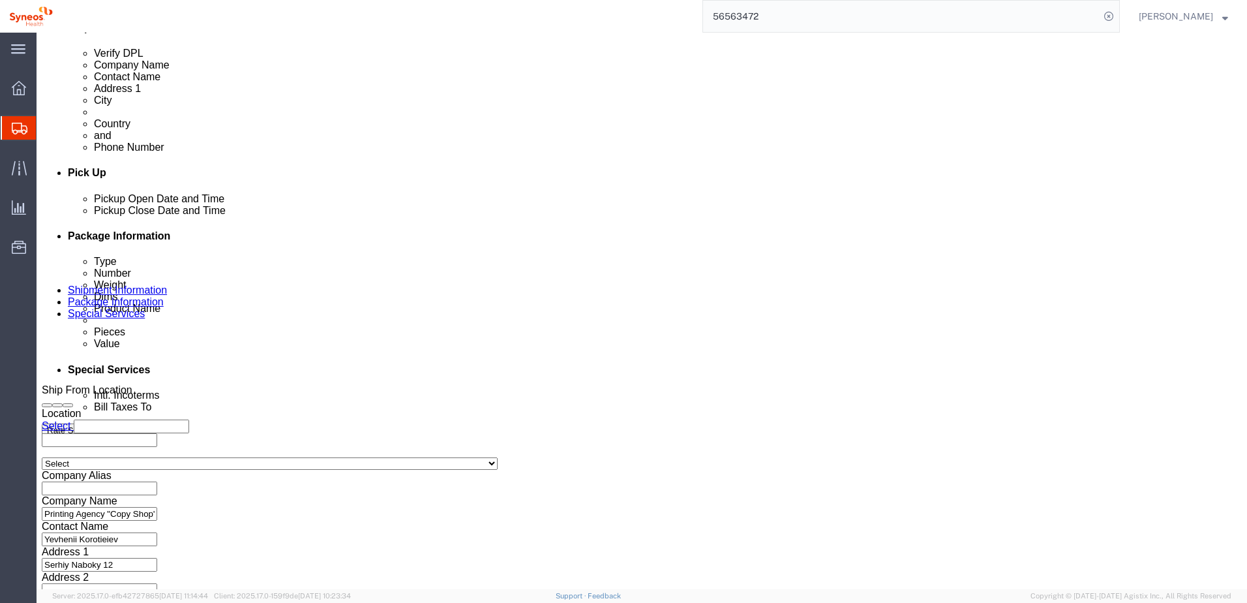
click button "Continue"
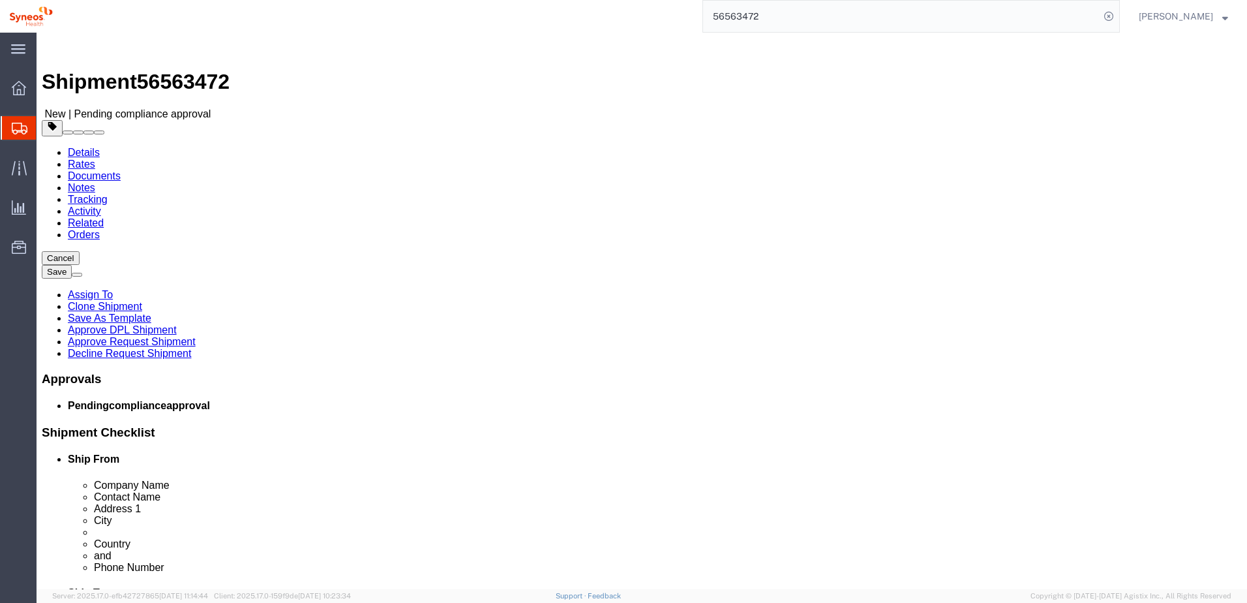
click link "Approve Request Shipment"
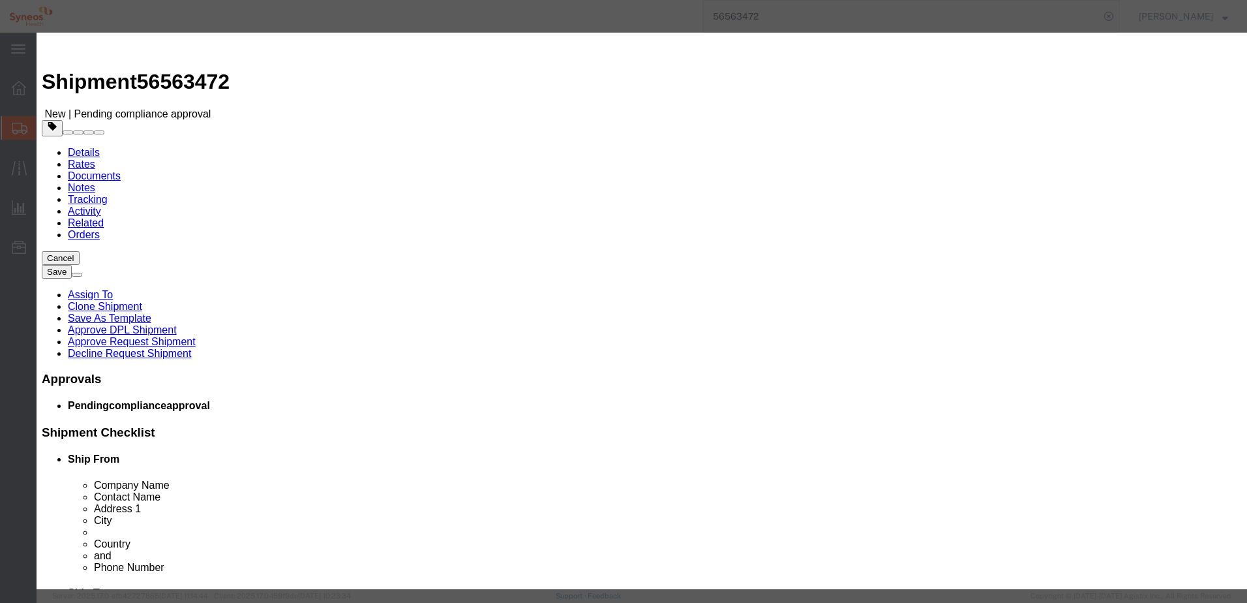
click button "Yes"
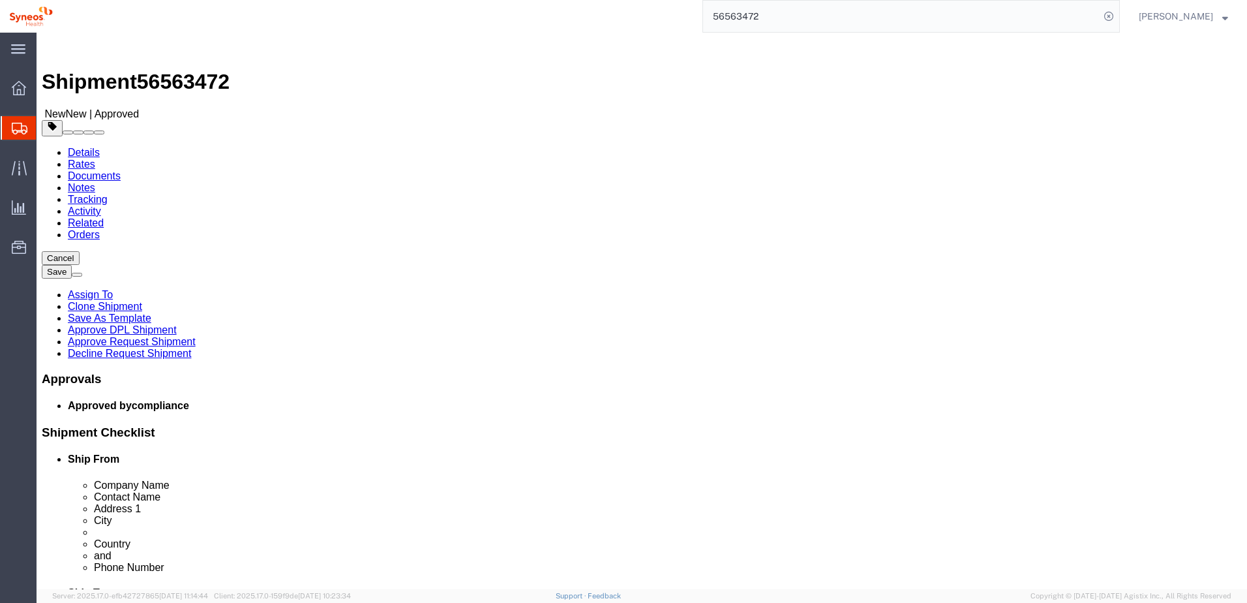
click at [800, 16] on input "56563472" at bounding box center [901, 16] width 397 height 31
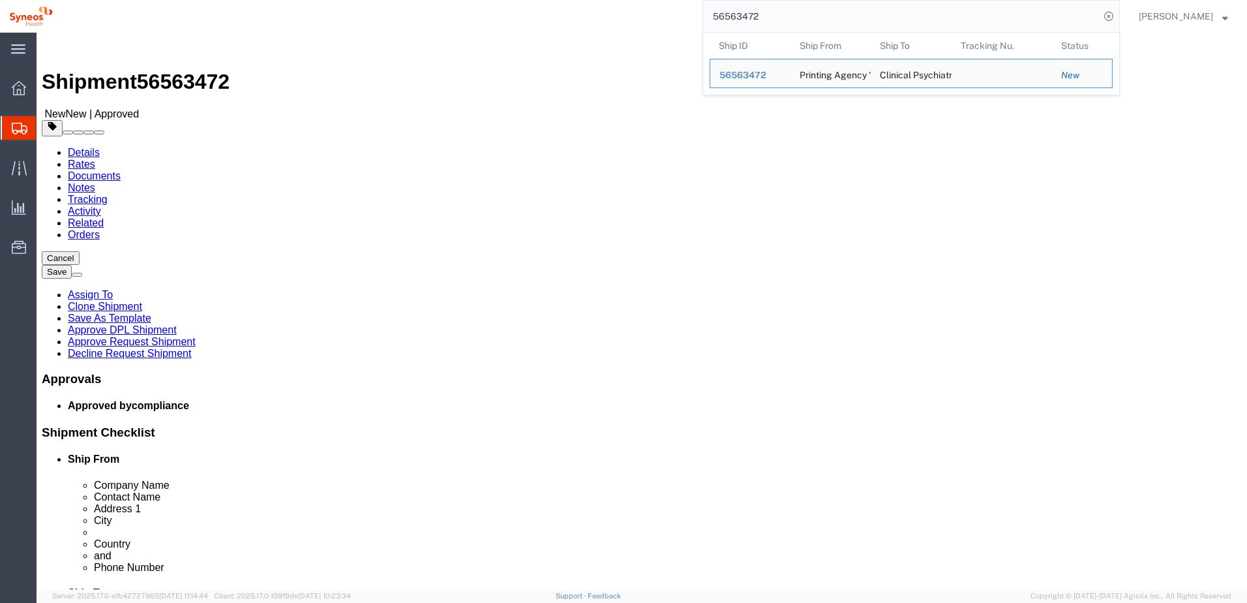
drag, startPoint x: 838, startPoint y: 16, endPoint x: 706, endPoint y: -3, distance: 133.1
click at [706, 0] on html "main_menu Created with Sketch. Collapse Menu Overview Shipments Shipment Manage…" at bounding box center [623, 301] width 1247 height 603
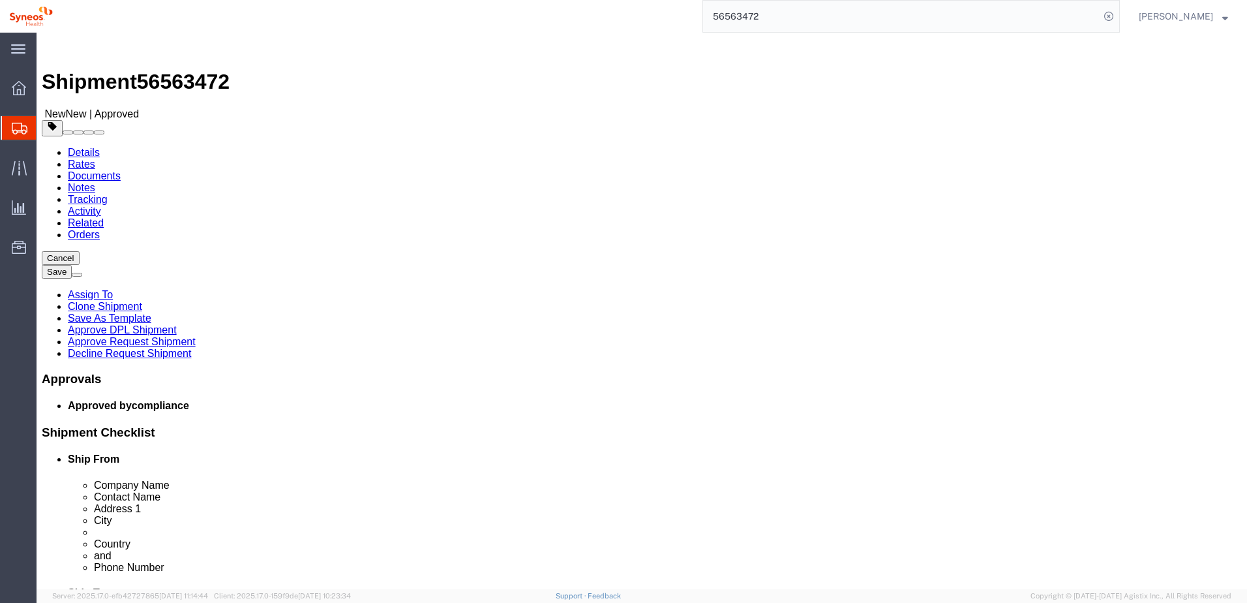
paste input "85"
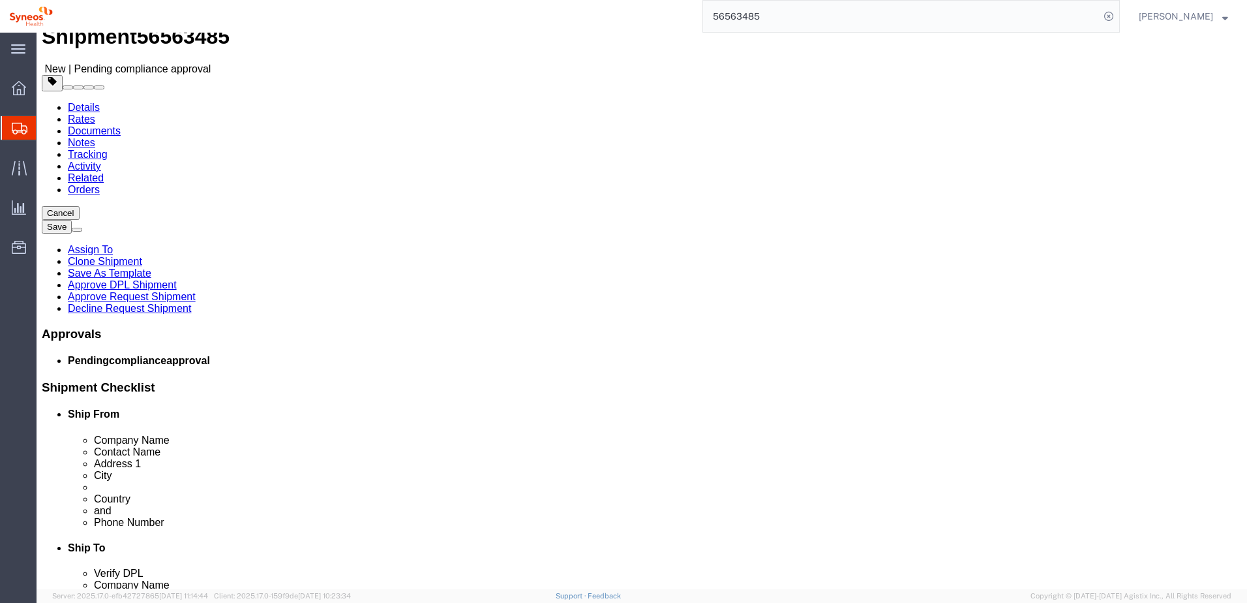
scroll to position [65, 0]
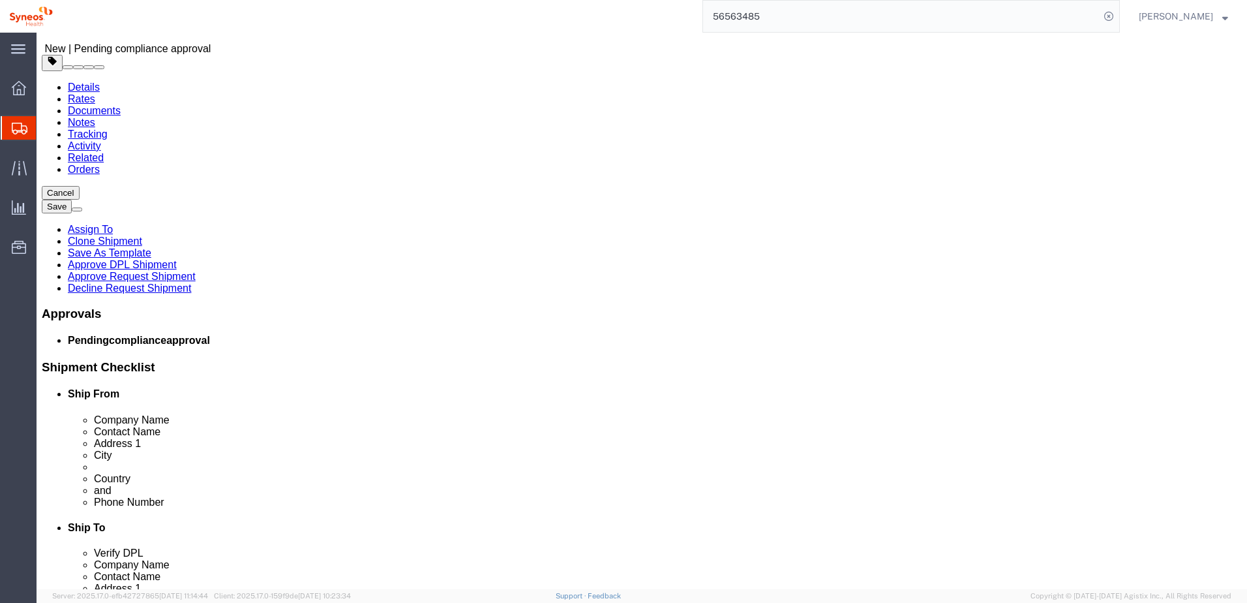
drag, startPoint x: 691, startPoint y: 279, endPoint x: 650, endPoint y: 272, distance: 41.6
click input "Vinnytsia"
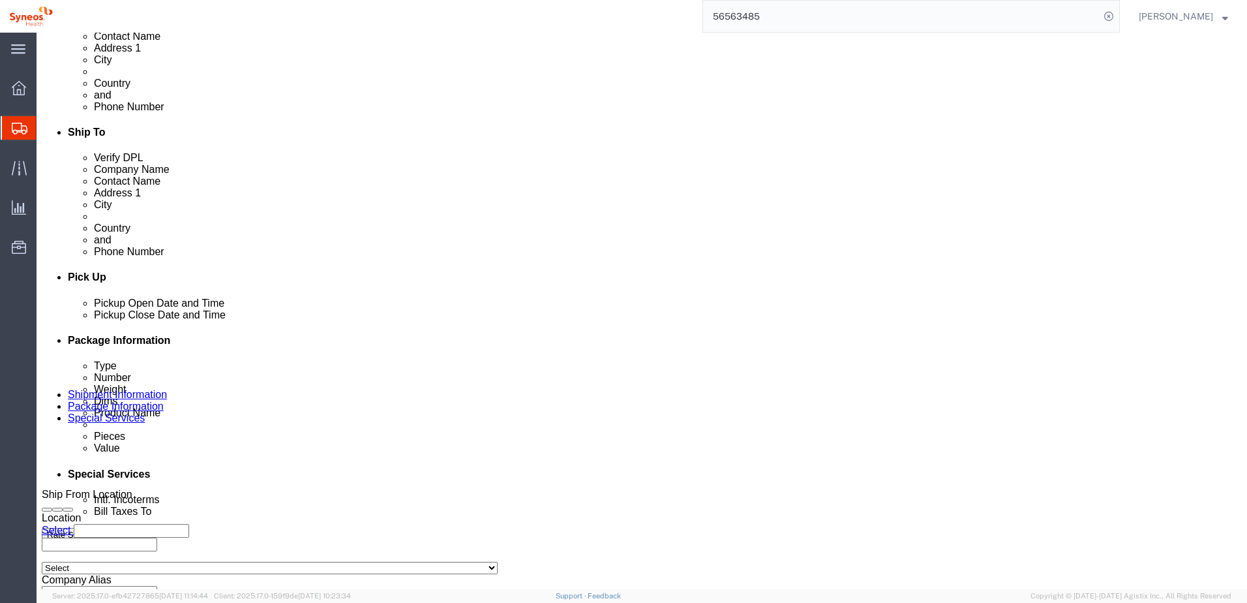
scroll to position [565, 0]
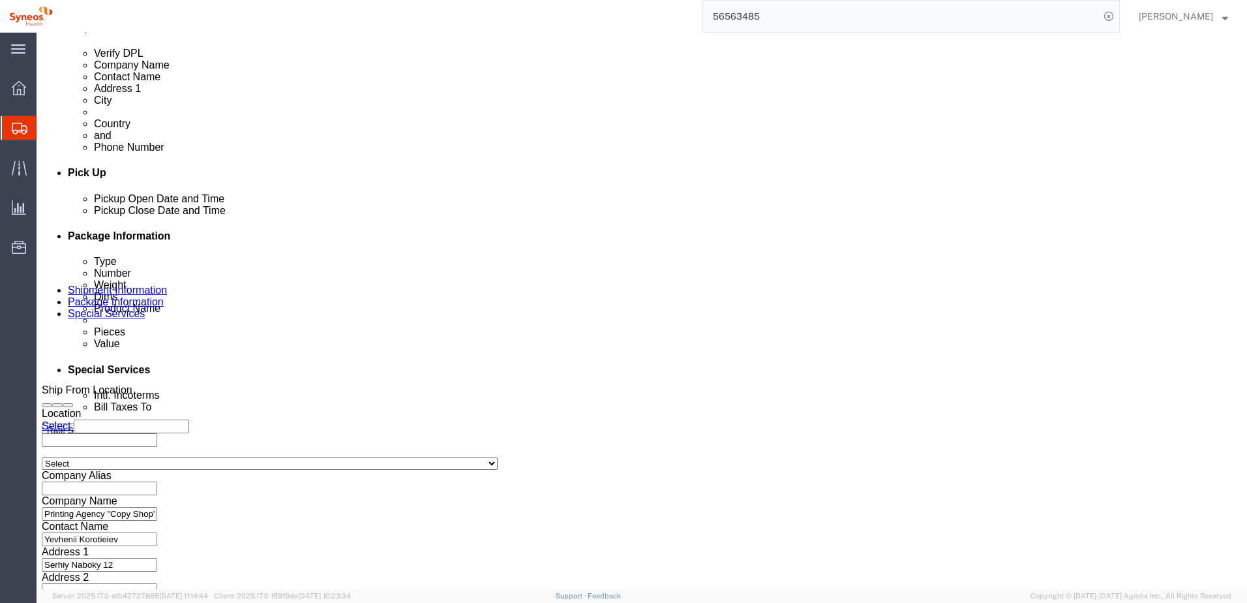
click button "Continue"
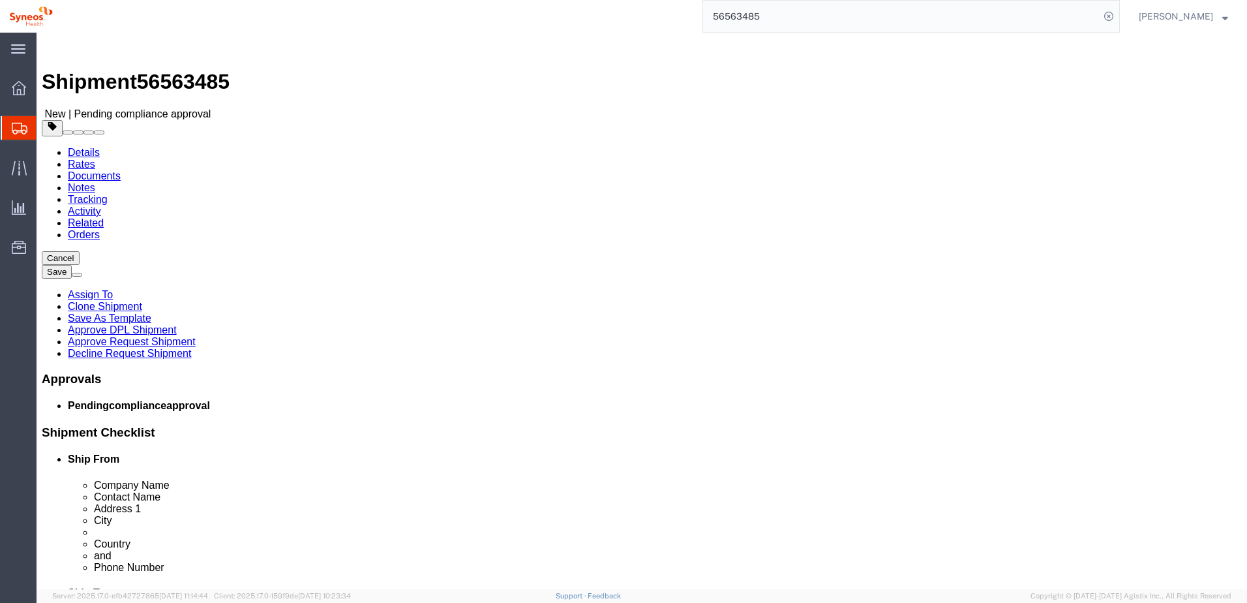
click link "Approve Request Shipment"
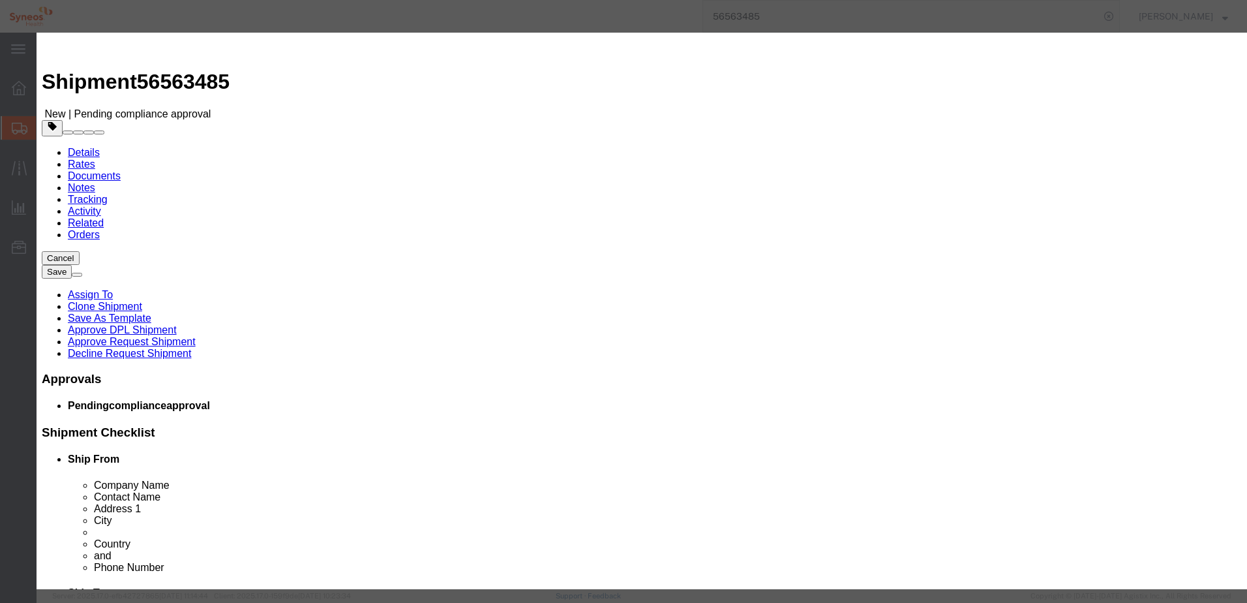
click button "Yes"
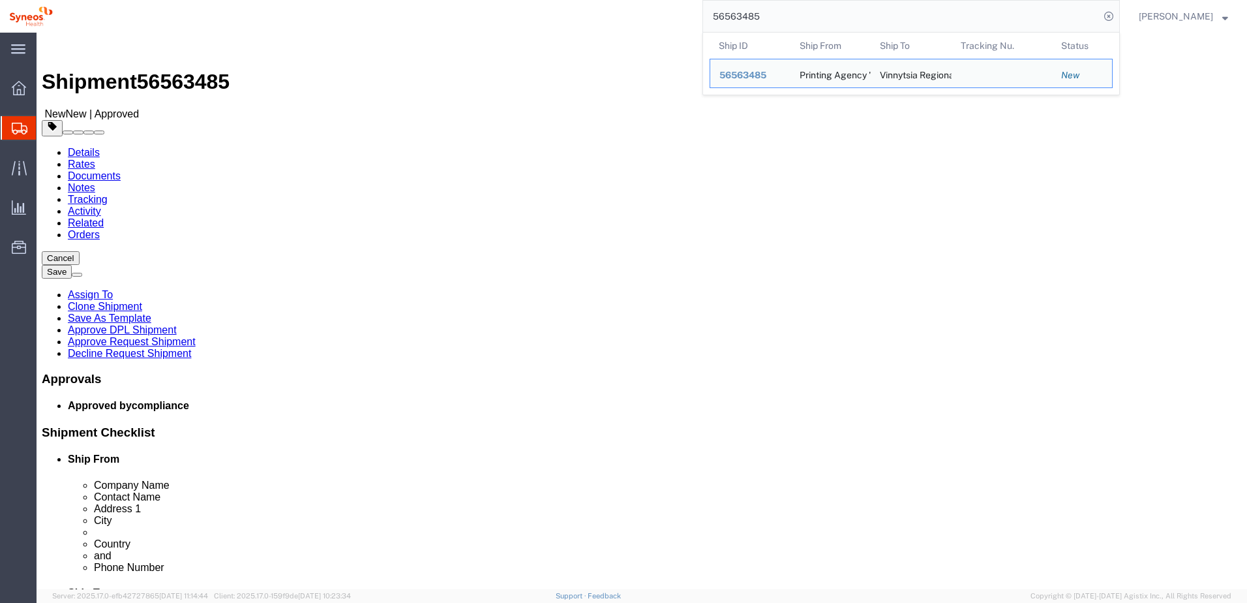
drag, startPoint x: 804, startPoint y: 25, endPoint x: 716, endPoint y: 10, distance: 89.4
click at [714, 10] on div "56563485 Ship ID Ship From Ship To Tracking Nu. Status Ship ID 56563485 Ship Fr…" at bounding box center [591, 16] width 1058 height 33
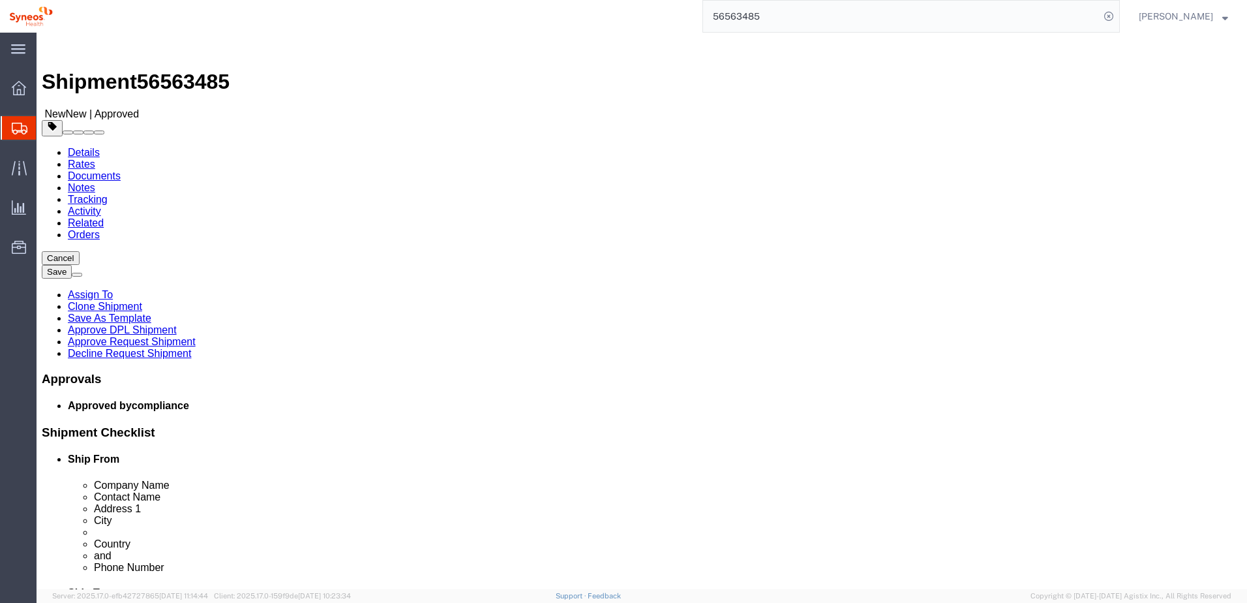
paste input "510"
click at [1118, 18] on icon at bounding box center [1109, 16] width 18 height 18
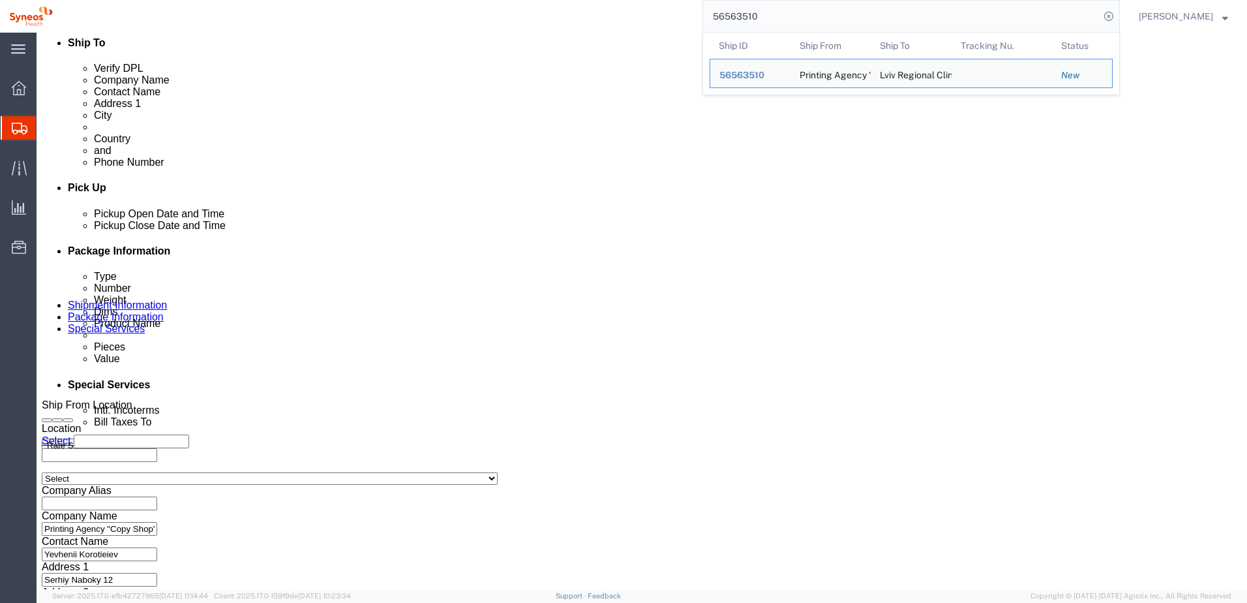
scroll to position [565, 0]
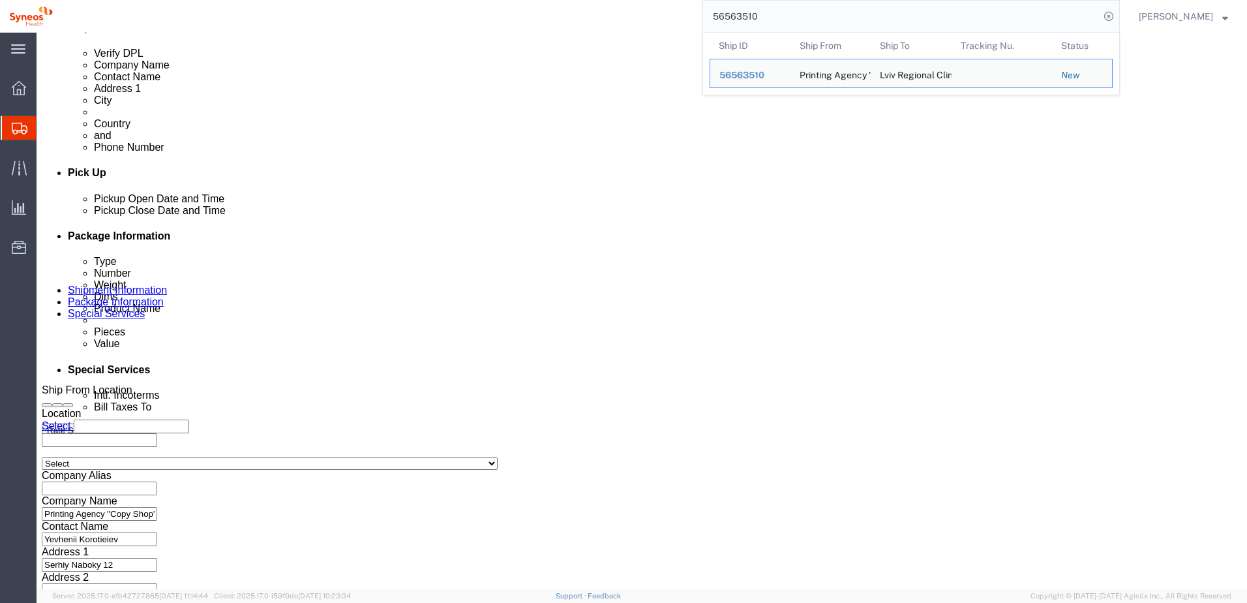
click button "Continue"
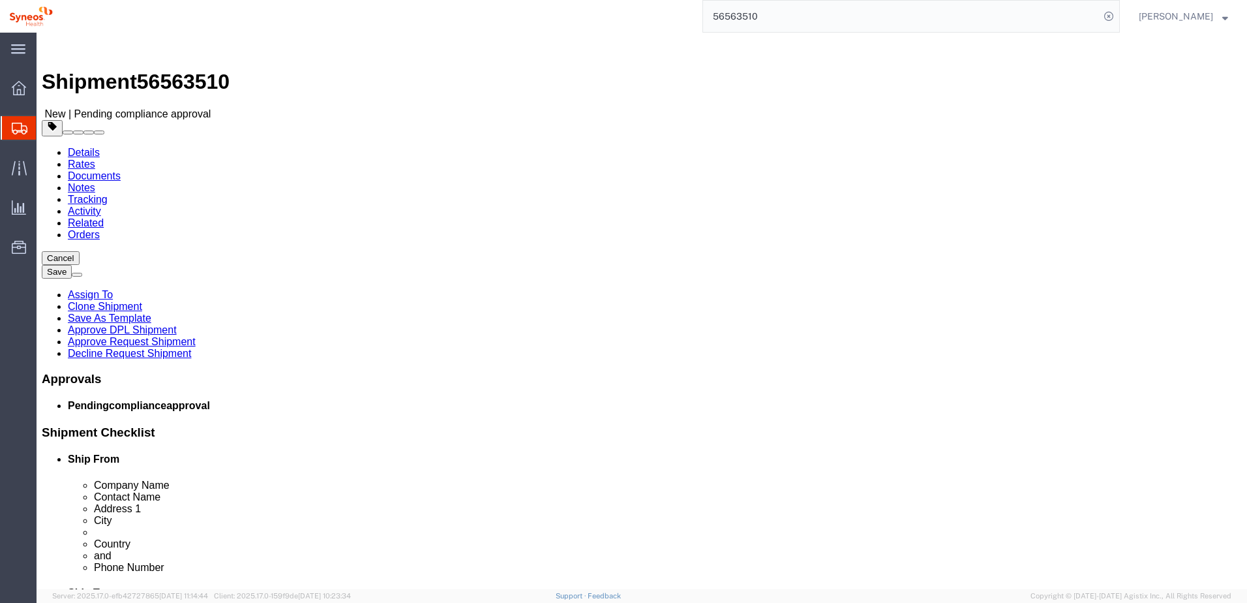
click link "Approve Request Shipment"
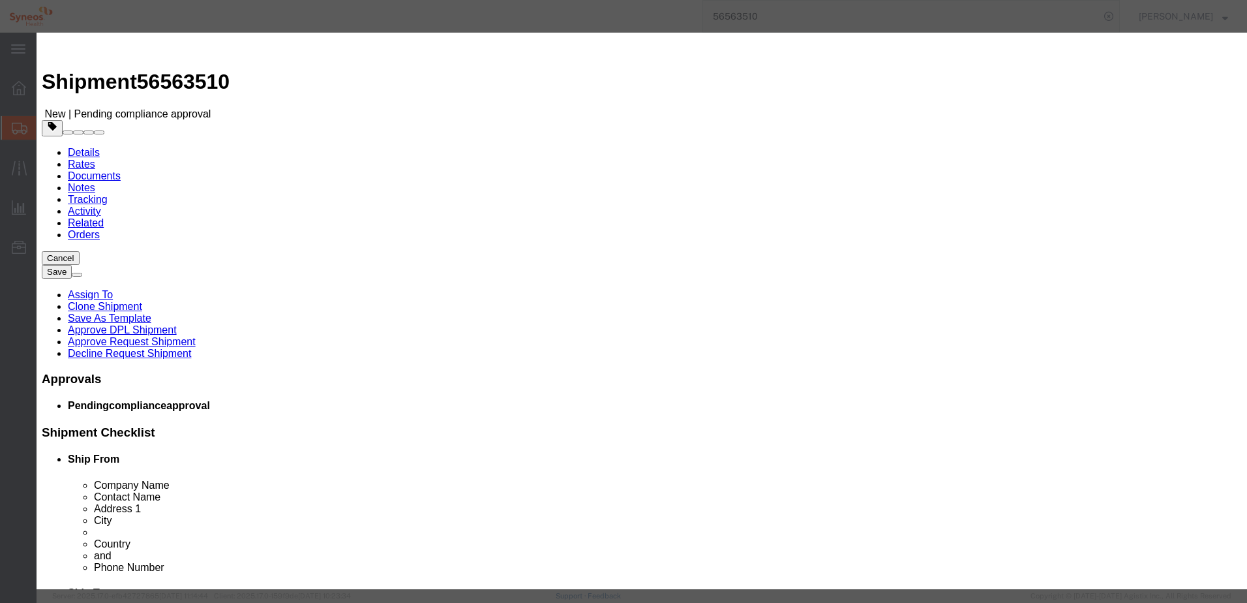
click button "Yes"
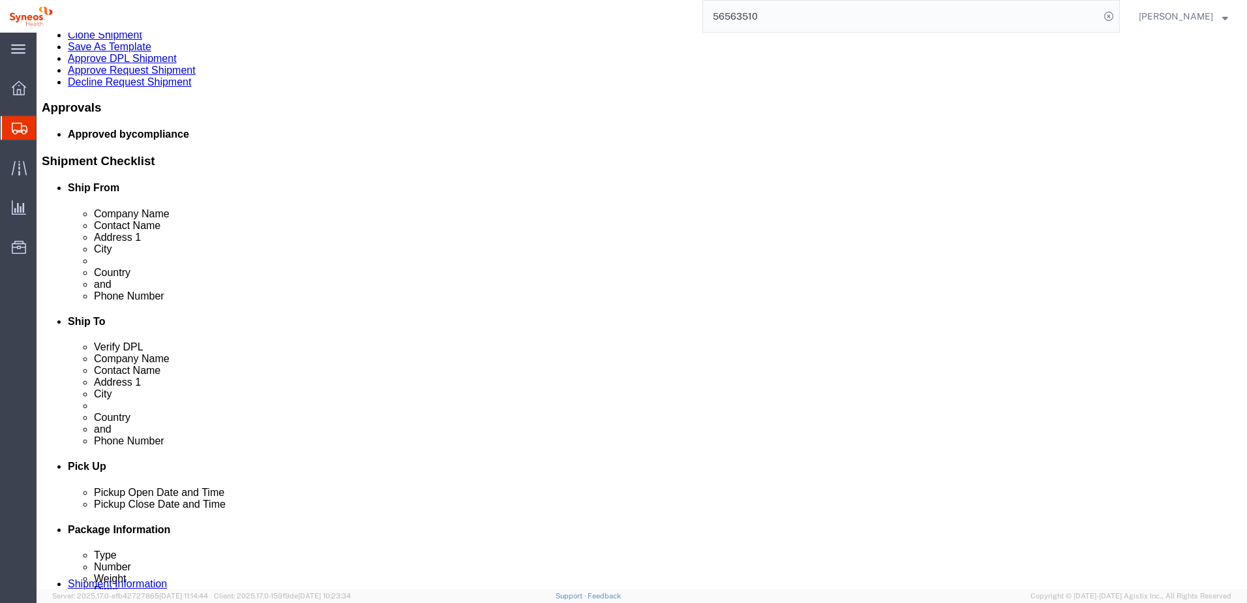
scroll to position [391, 0]
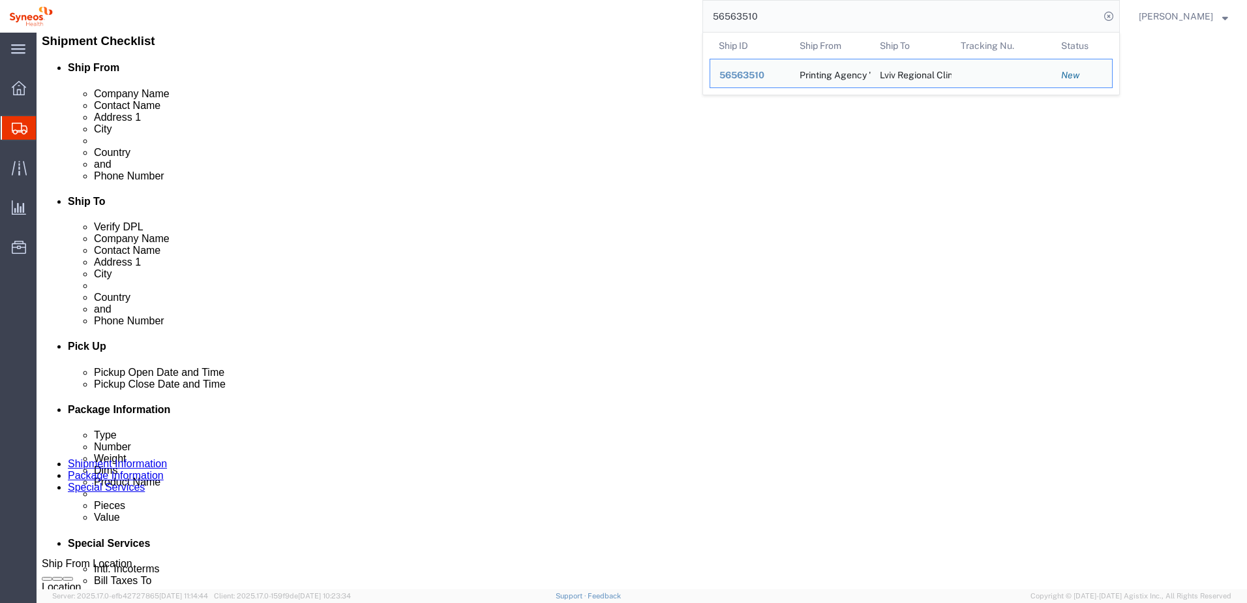
drag, startPoint x: 794, startPoint y: 25, endPoint x: 721, endPoint y: 26, distance: 72.4
click at [721, 26] on input "56563510" at bounding box center [901, 16] width 397 height 31
paste input "2926"
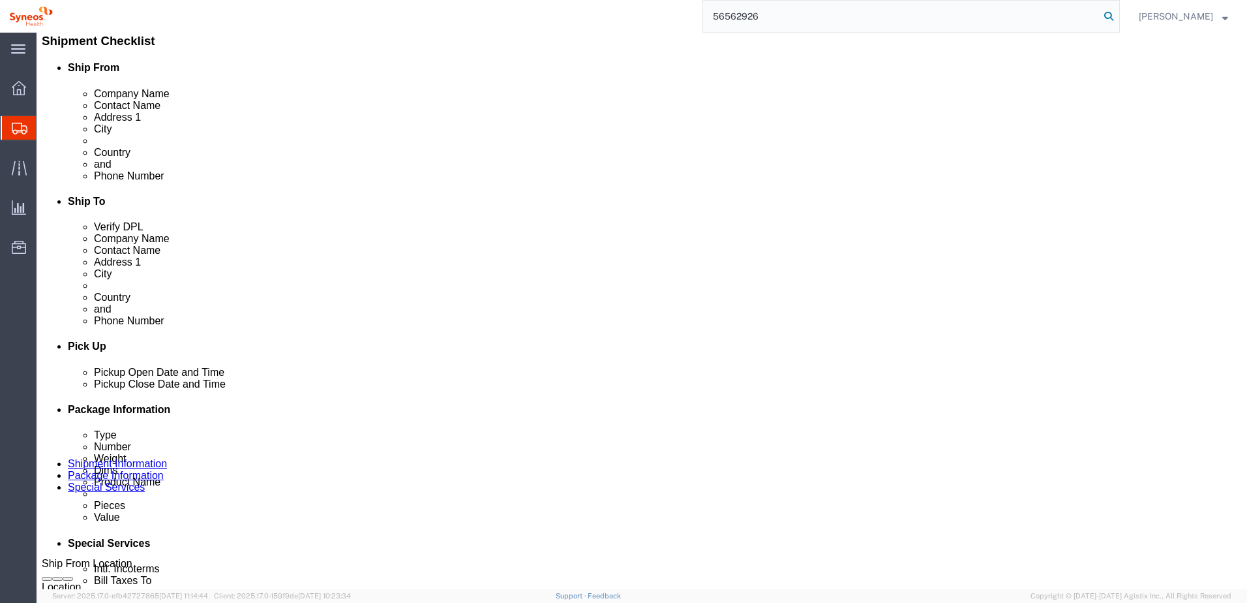
type input "56562926"
click at [1118, 13] on icon at bounding box center [1109, 16] width 18 height 18
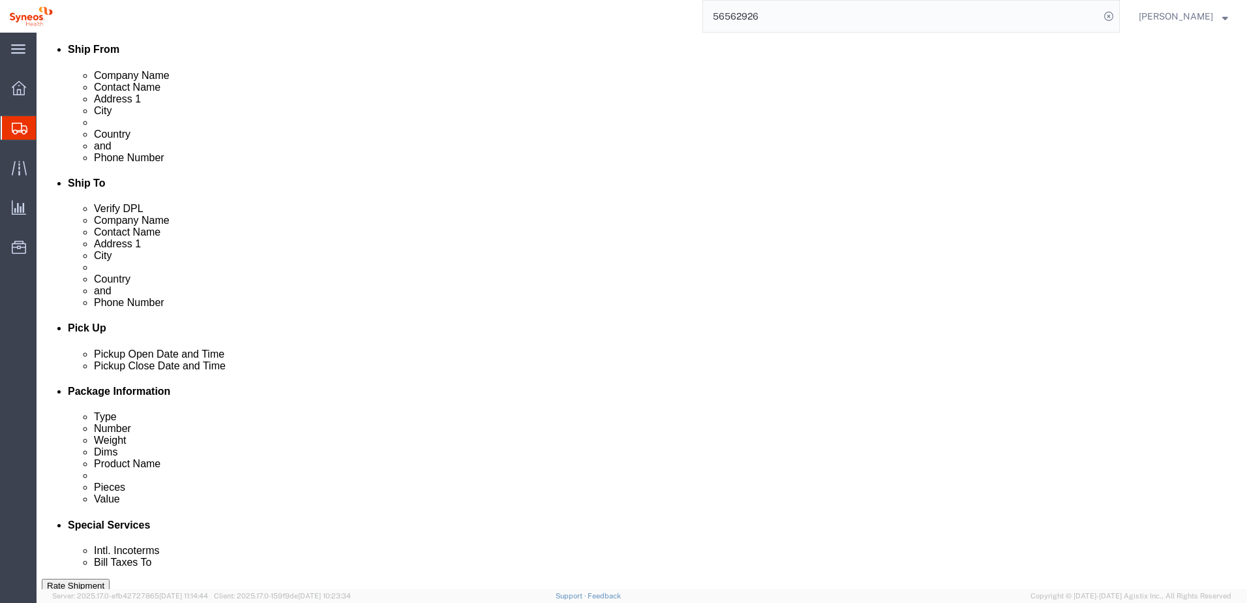
select select "66391"
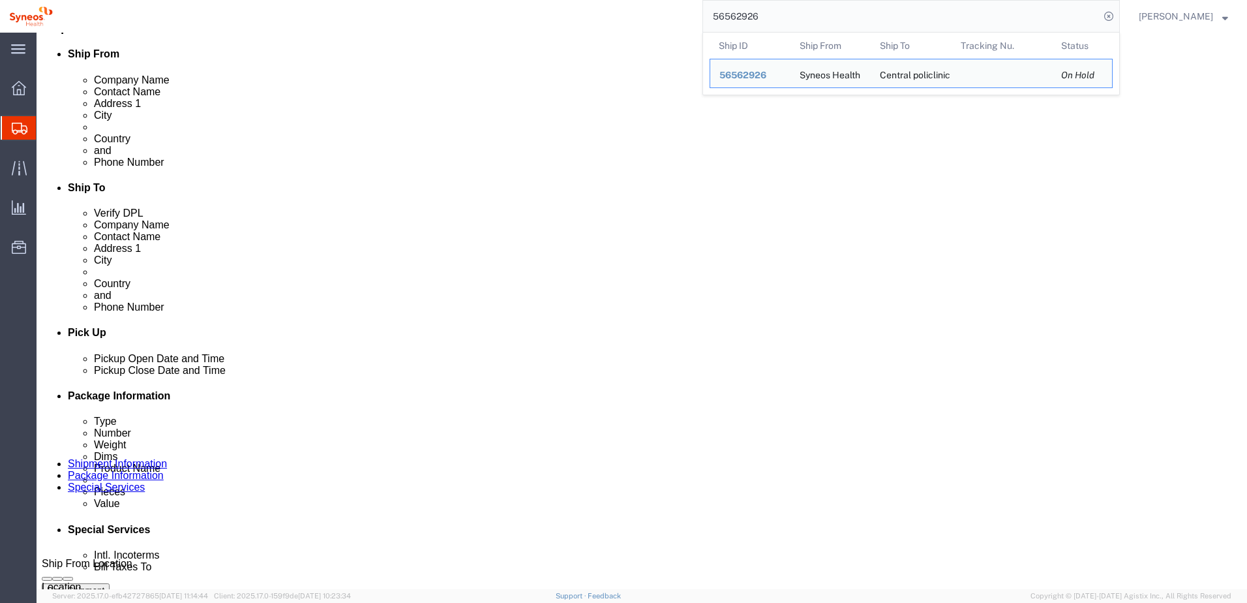
click at [661, 25] on div "56562926 Ship ID Ship From Ship To Tracking Nu. Status Ship ID 56562926 Ship Fr…" at bounding box center [591, 16] width 1058 height 33
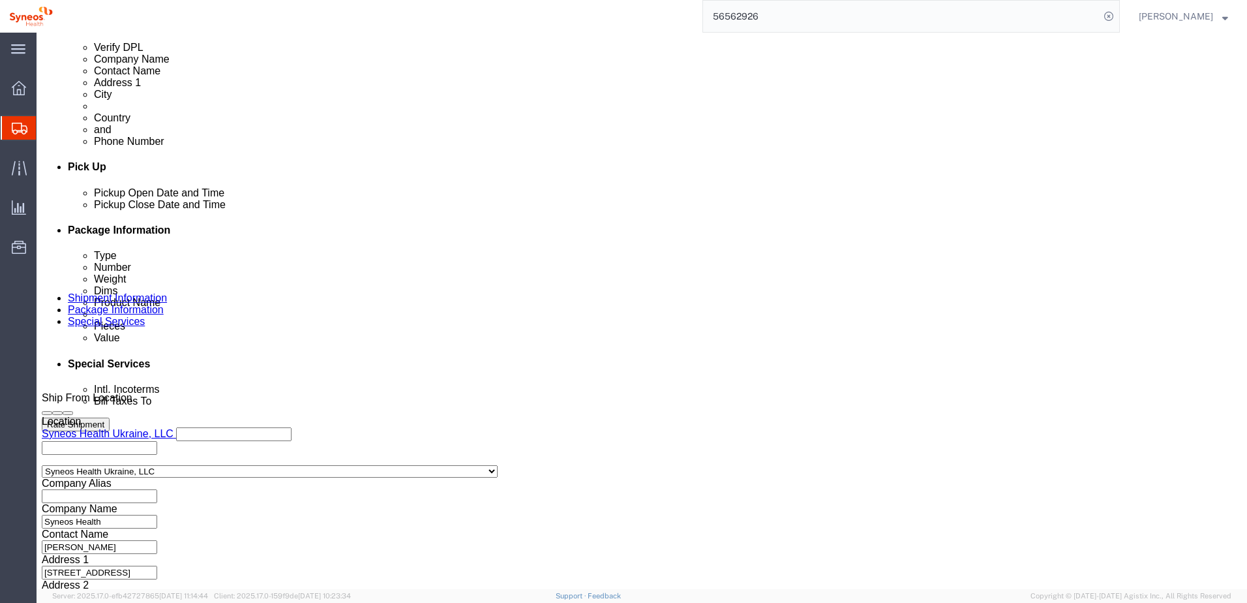
scroll to position [590, 0]
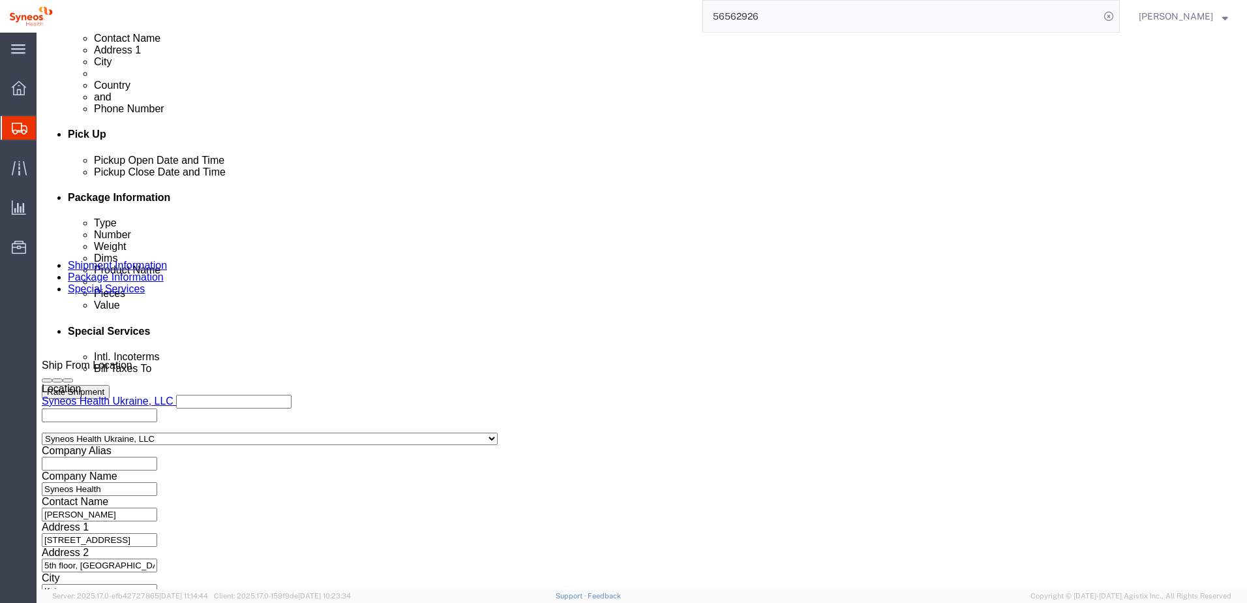
click button "Continue"
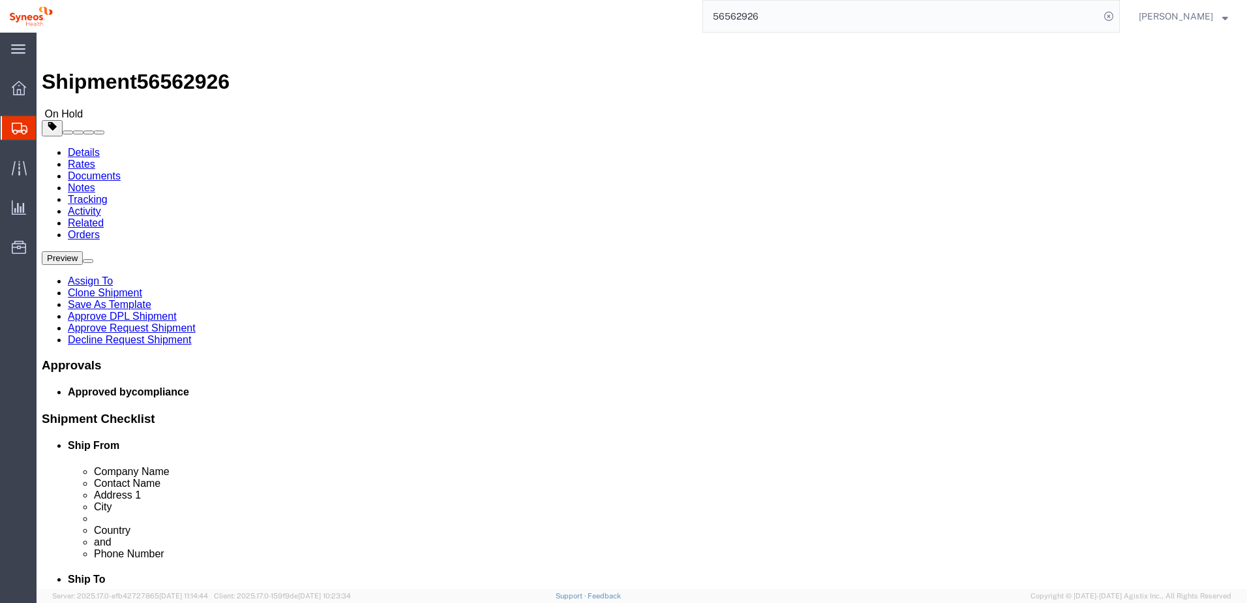
click link "Approve DPL Shipment"
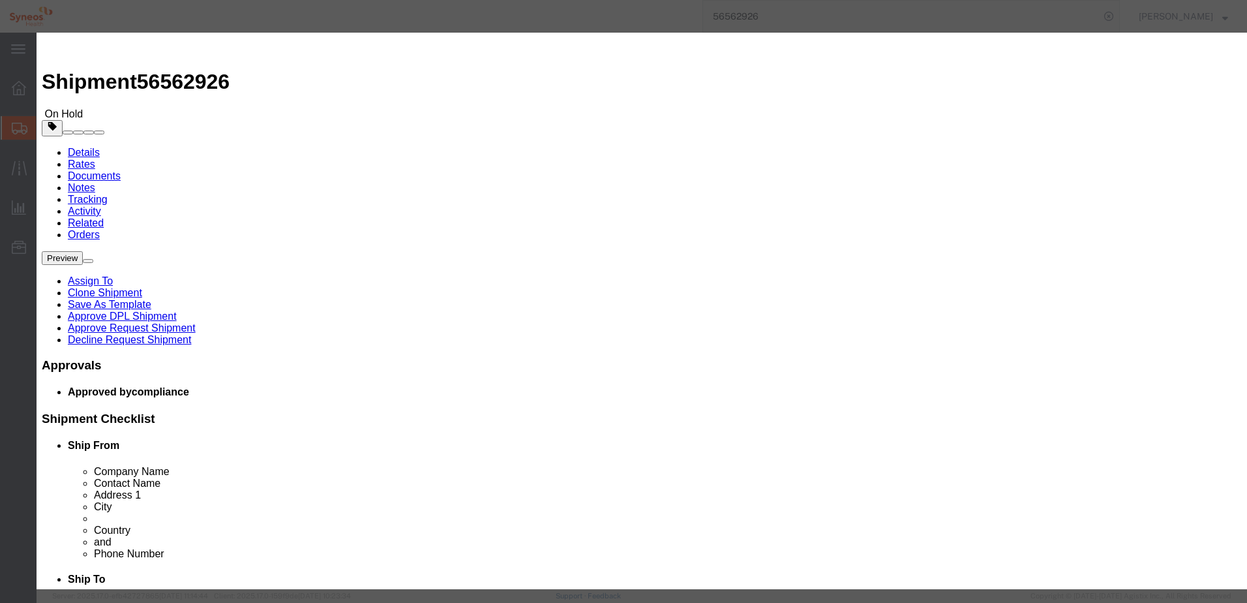
click button "Yes"
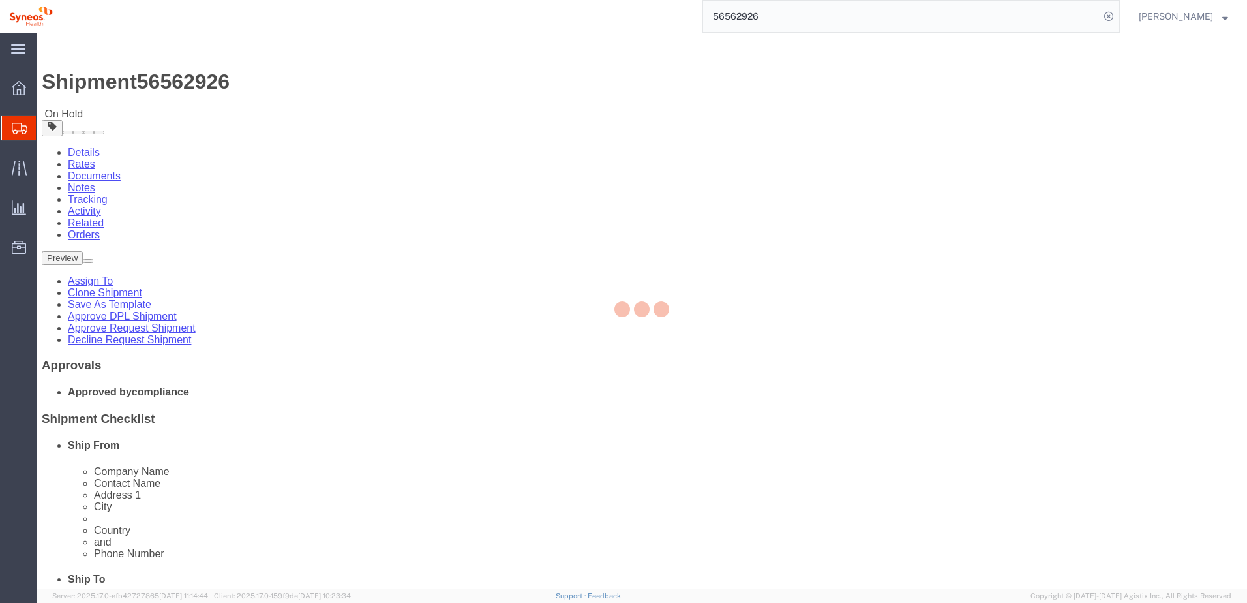
select select "66391"
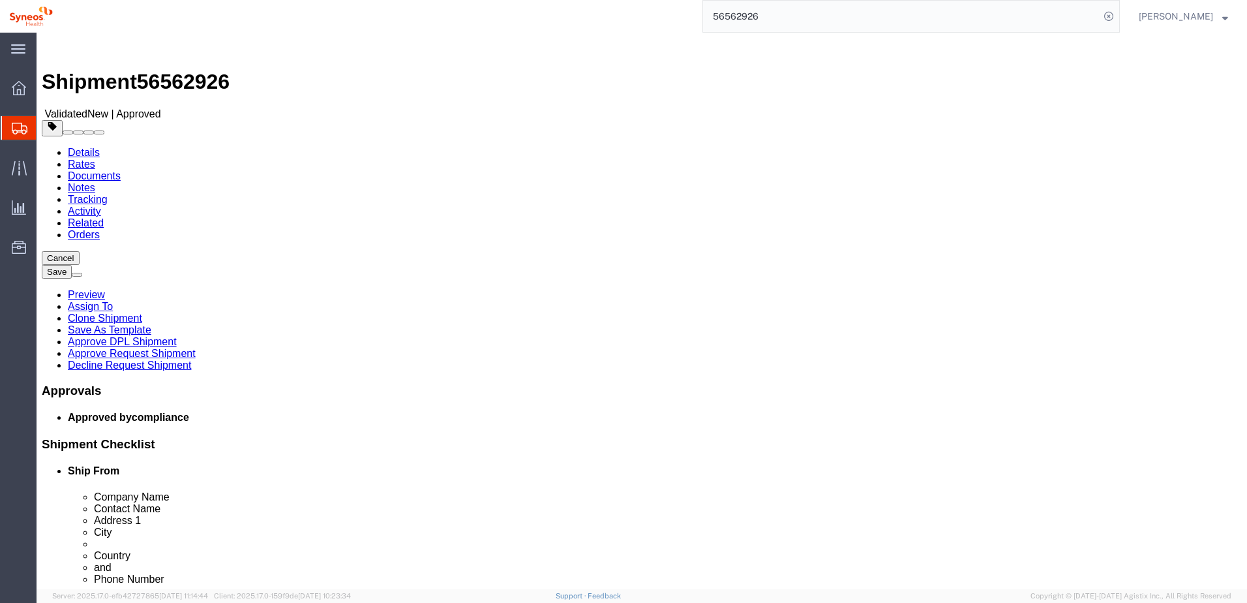
click at [775, 21] on input "56562926" at bounding box center [901, 16] width 397 height 31
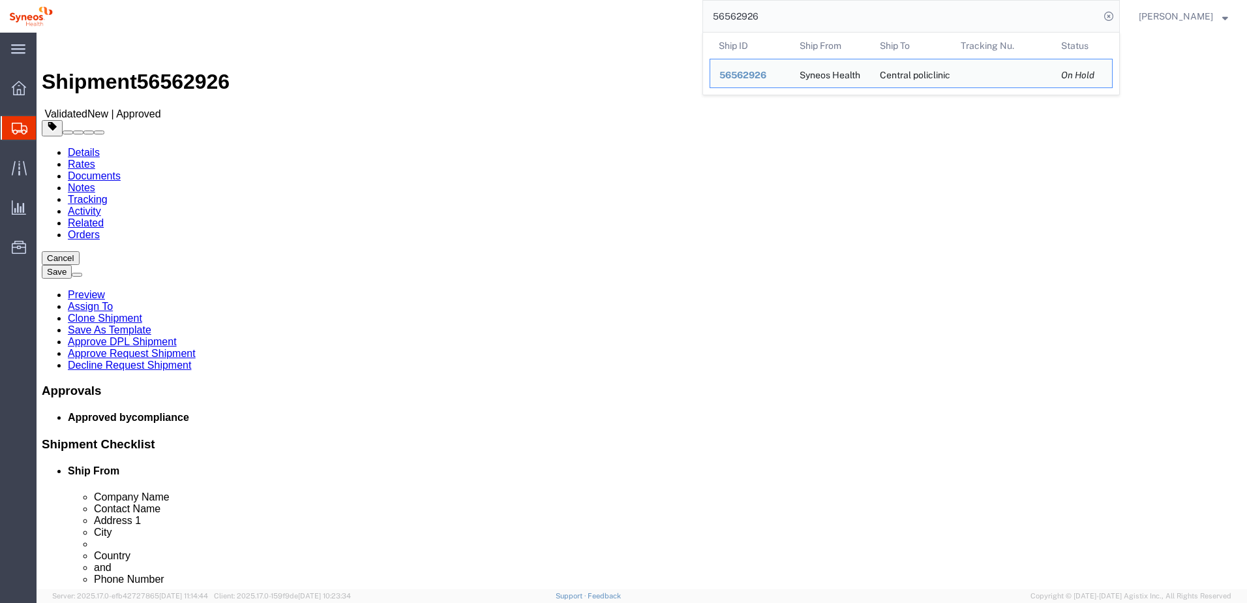
drag, startPoint x: 792, startPoint y: 16, endPoint x: 728, endPoint y: 25, distance: 64.5
click at [728, 25] on input "56562926" at bounding box center [901, 16] width 397 height 31
